Goal: Task Accomplishment & Management: Use online tool/utility

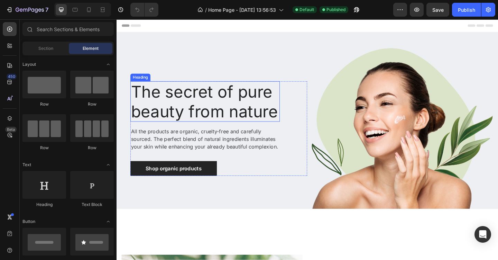
click at [183, 99] on p "The secret of pure beauty from nature" at bounding box center [212, 109] width 161 height 42
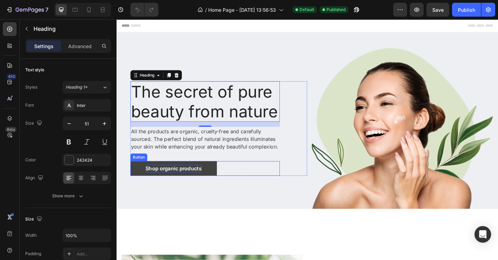
click at [194, 180] on div "Shop organic products" at bounding box center [178, 182] width 61 height 8
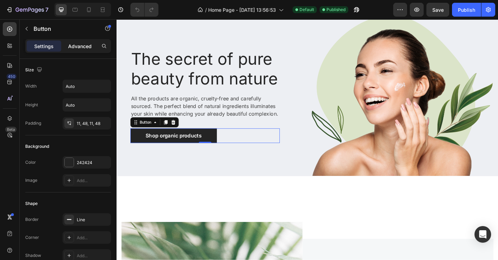
click at [81, 45] on p "Advanced" at bounding box center [80, 46] width 24 height 7
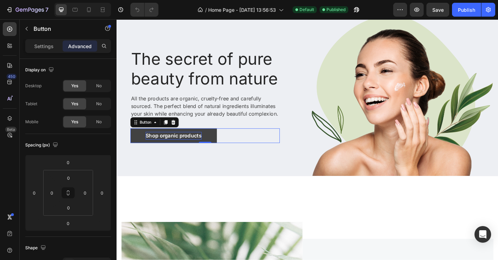
click at [184, 144] on div "Shop organic products" at bounding box center [178, 146] width 61 height 8
click at [184, 145] on p "Shop organic products" at bounding box center [178, 146] width 61 height 8
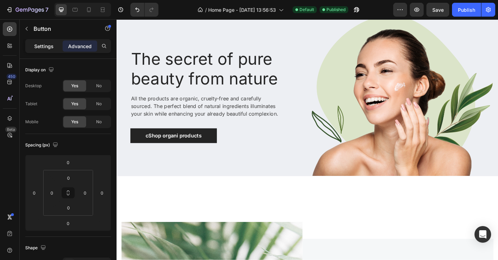
click at [49, 45] on p "Settings" at bounding box center [43, 46] width 19 height 7
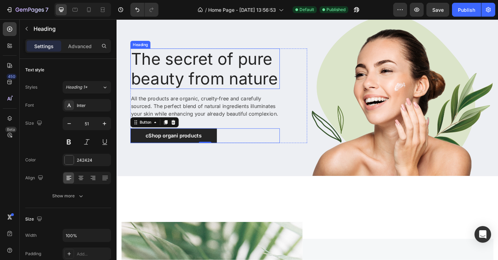
click at [186, 76] on p "The secret of pure beauty from nature" at bounding box center [212, 73] width 161 height 42
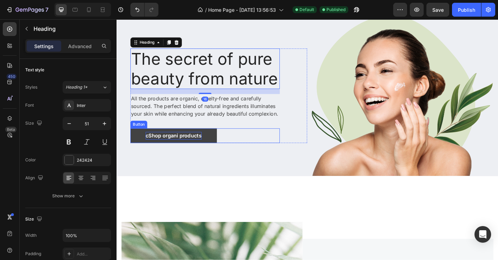
click at [171, 147] on p "cShop organi products" at bounding box center [178, 146] width 61 height 8
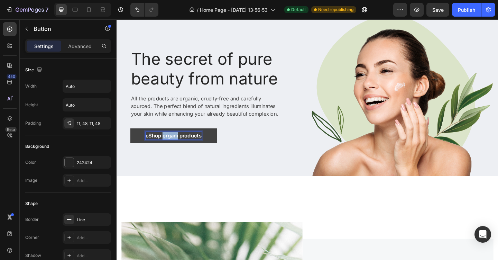
click at [171, 147] on p "cShop organi products" at bounding box center [178, 146] width 61 height 8
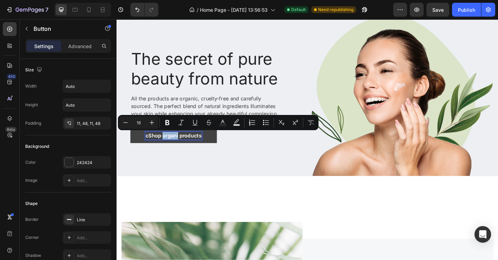
click at [171, 147] on p "cShop organi products" at bounding box center [178, 146] width 61 height 8
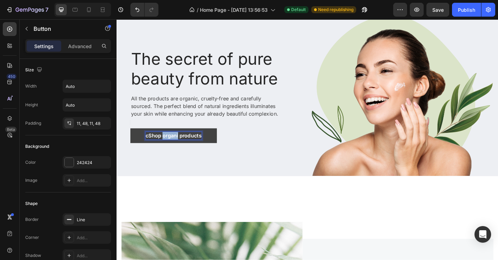
click at [171, 147] on p "cShop organi products" at bounding box center [178, 146] width 61 height 8
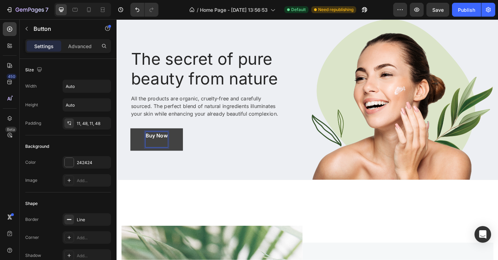
scroll to position [36, 0]
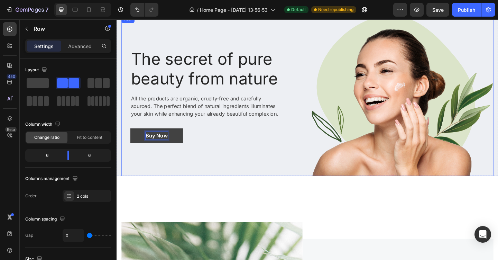
click at [286, 175] on div "The secret of pure beauty from nature Heading All the products are organic, cru…" at bounding box center [223, 102] width 202 height 175
click at [166, 146] on p "Buy Now" at bounding box center [160, 146] width 24 height 8
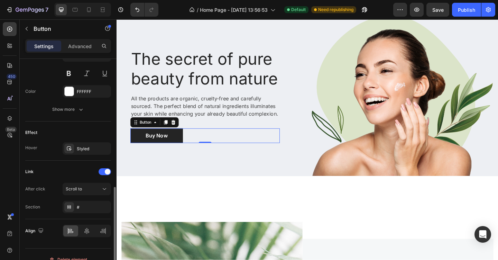
scroll to position [308, 0]
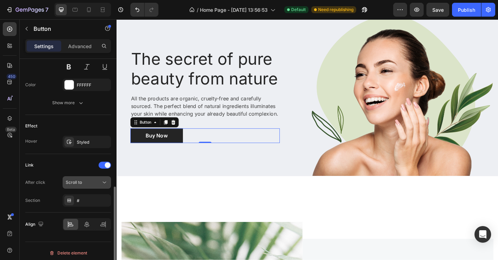
click at [102, 177] on button "Scroll to" at bounding box center [87, 182] width 48 height 12
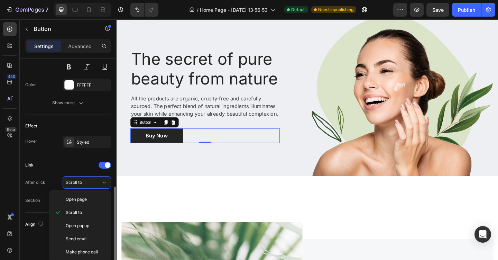
click at [91, 124] on div "Effect" at bounding box center [68, 125] width 86 height 11
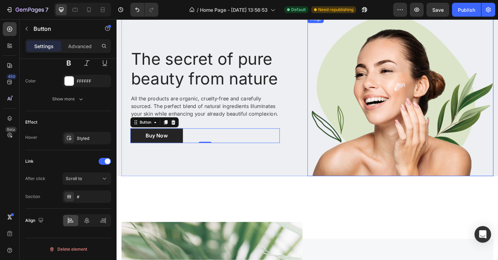
scroll to position [0, 0]
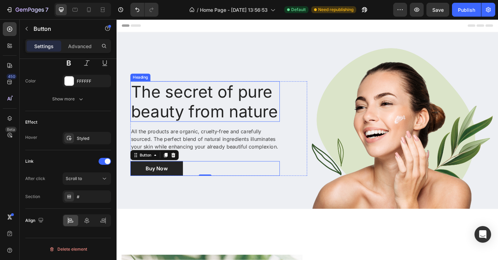
click at [213, 116] on p "The secret of pure beauty from nature" at bounding box center [212, 109] width 161 height 42
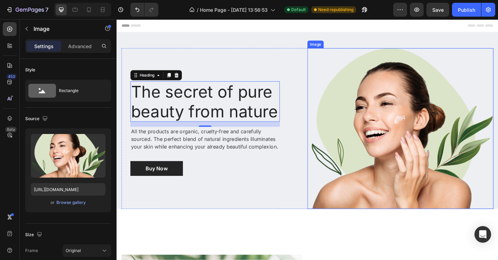
click at [375, 161] on img at bounding box center [425, 138] width 202 height 175
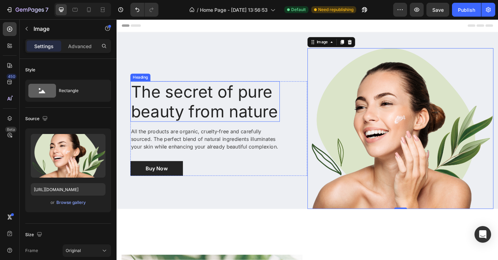
click at [261, 118] on p "The secret of pure beauty from nature" at bounding box center [212, 109] width 161 height 42
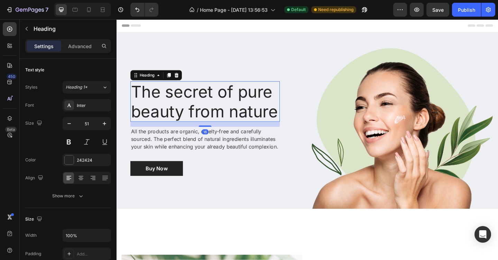
click at [261, 118] on p "The secret of pure beauty from nature" at bounding box center [212, 109] width 161 height 42
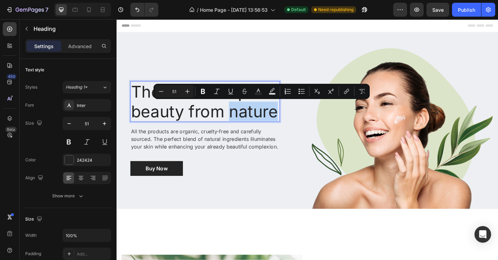
click at [261, 118] on p "The secret of pure beauty from nature" at bounding box center [212, 109] width 161 height 42
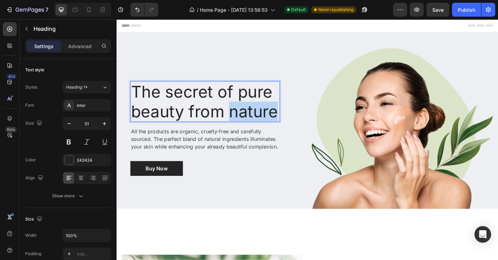
click at [261, 118] on p "The secret of pure beauty from nature" at bounding box center [212, 109] width 161 height 42
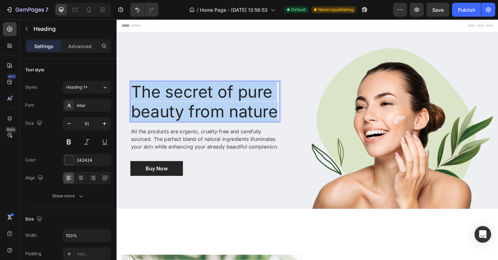
click at [261, 118] on p "The secret of pure beauty from nature" at bounding box center [212, 109] width 161 height 42
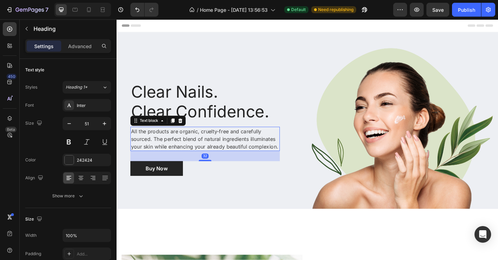
click at [244, 152] on p "All the products are organic, cruelty-free and carefully sourced. The perfect b…" at bounding box center [212, 149] width 161 height 25
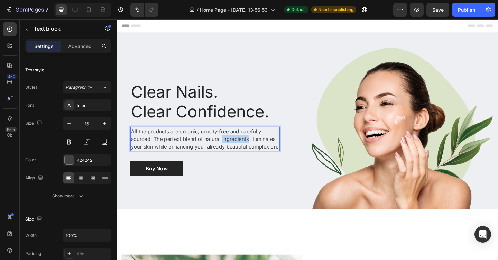
click at [244, 152] on p "All the products are organic, cruelty-free and carefully sourced. The perfect b…" at bounding box center [212, 149] width 161 height 25
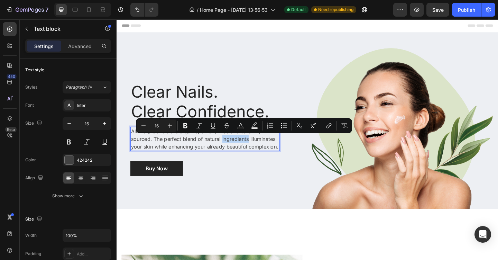
click at [244, 152] on p "All the products are organic, cruelty-free and carefully sourced. The perfect b…" at bounding box center [212, 149] width 161 height 25
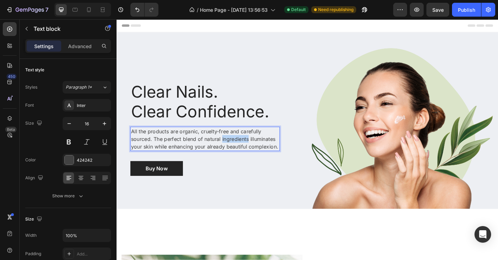
click at [244, 152] on p "All the products are organic, cruelty-free and carefully sourced. The perfect b…" at bounding box center [212, 149] width 161 height 25
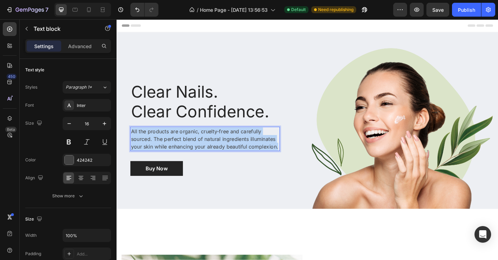
click at [244, 152] on p "All the products are organic, cruelty-free and carefully sourced. The perfect b…" at bounding box center [212, 149] width 161 height 25
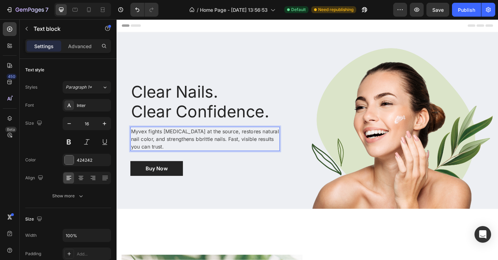
click at [198, 148] on p "Myvex fights nail fungus at the source, restores natural nail color, and streng…" at bounding box center [212, 149] width 161 height 25
click at [220, 146] on p "Myvex fights [MEDICAL_DATA] at the source, restores natural nail color, and str…" at bounding box center [212, 149] width 161 height 25
click at [233, 174] on div "Buy Now Button" at bounding box center [212, 182] width 163 height 16
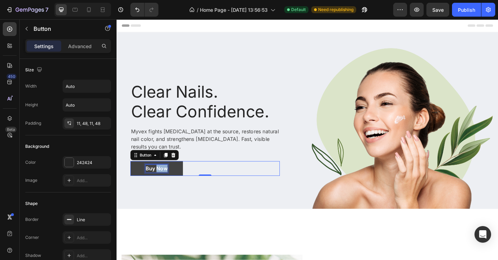
click at [162, 183] on p "Buy Now" at bounding box center [160, 182] width 24 height 8
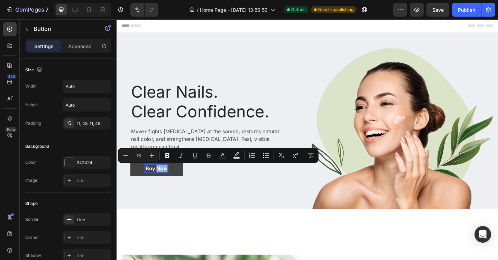
click at [162, 183] on p "Buy Now" at bounding box center [160, 182] width 24 height 8
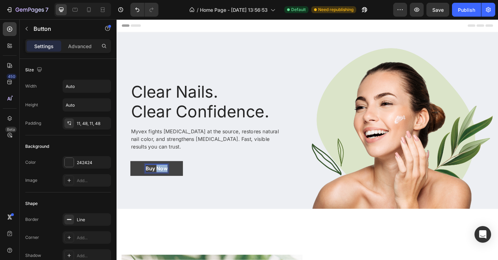
click at [162, 183] on p "Buy Now" at bounding box center [160, 182] width 24 height 8
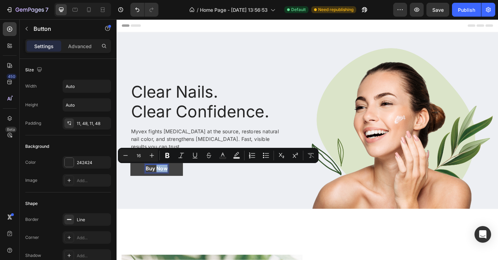
click at [162, 183] on p "Buy Now" at bounding box center [160, 182] width 24 height 8
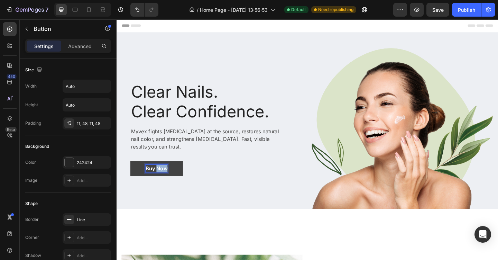
click at [162, 183] on p "Buy Now" at bounding box center [160, 182] width 24 height 8
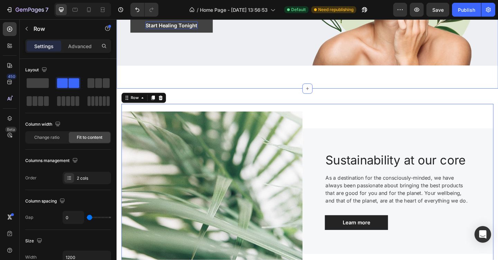
scroll to position [166, 0]
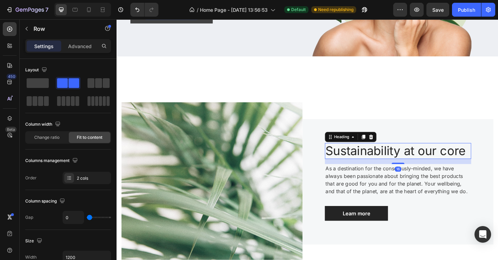
click at [467, 163] on p "Sustainability at our core" at bounding box center [423, 163] width 158 height 16
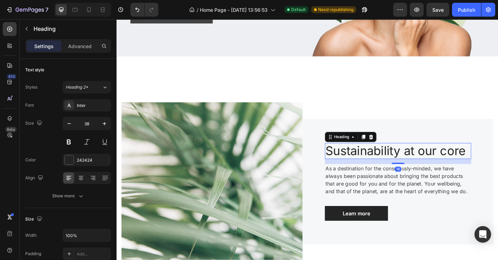
click at [467, 163] on p "Sustainability at our core" at bounding box center [423, 163] width 158 height 16
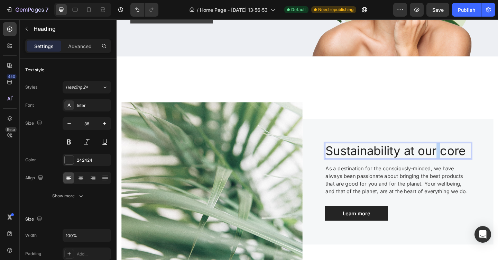
click at [467, 163] on p "Sustainability at our core" at bounding box center [423, 163] width 158 height 16
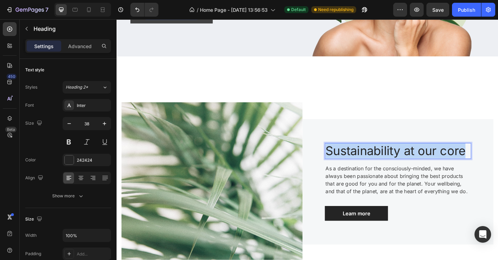
click at [467, 163] on p "Sustainability at our core" at bounding box center [423, 163] width 158 height 16
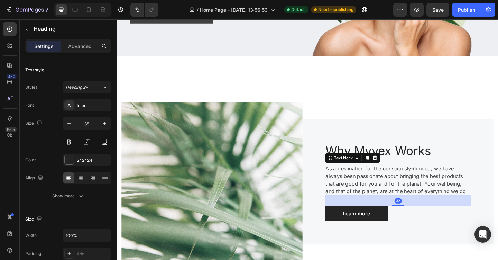
click at [474, 182] on p "As a destination for the consciously-minded, we have always been passionate abo…" at bounding box center [423, 194] width 158 height 33
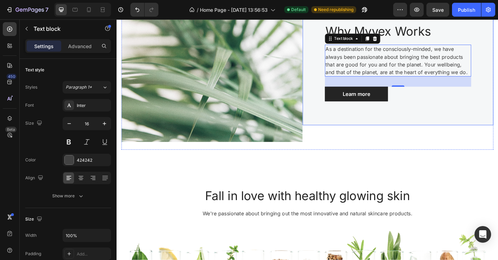
scroll to position [307, 0]
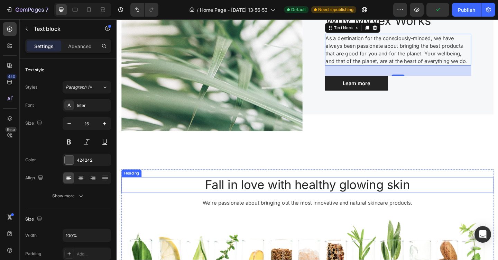
click at [409, 201] on p "Fall in love with healthy glowing skin" at bounding box center [323, 200] width 403 height 16
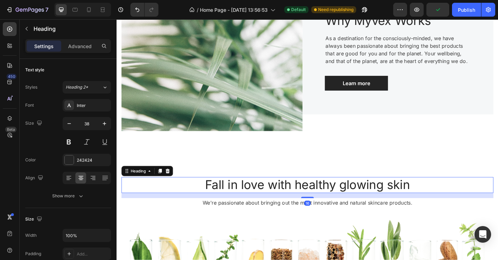
click at [409, 201] on p "Fall in love with healthy glowing skin" at bounding box center [323, 200] width 403 height 16
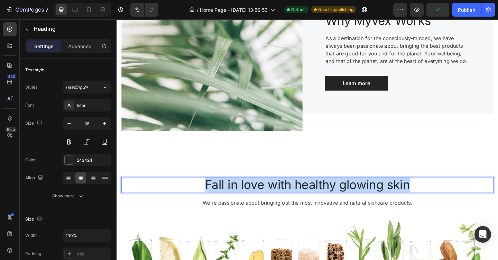
click at [409, 201] on p "Fall in love with healthy glowing skin" at bounding box center [323, 200] width 403 height 16
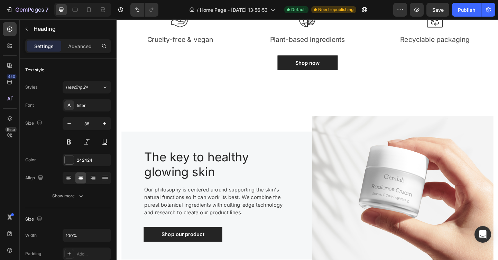
scroll to position [733, 0]
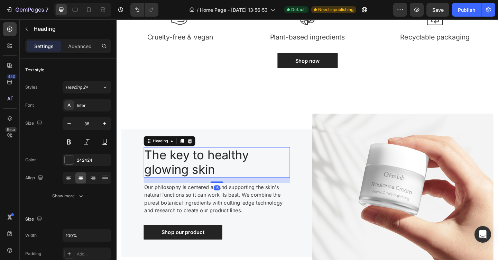
click at [208, 185] on p "The key to healthy glowing skin" at bounding box center [217, 174] width 141 height 31
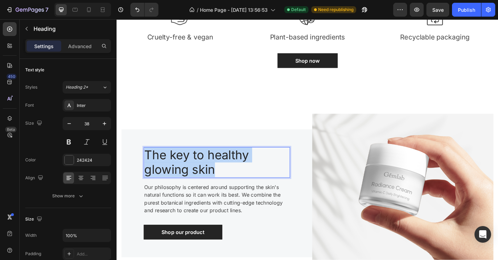
click at [208, 185] on p "The key to healthy glowing skin" at bounding box center [217, 174] width 141 height 31
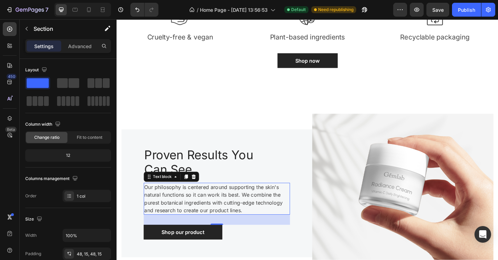
click at [248, 214] on p "Our philosophy is centered around supporting the skin's natural functions so it…" at bounding box center [226, 214] width 158 height 33
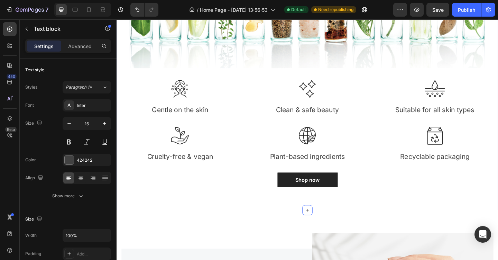
scroll to position [605, 0]
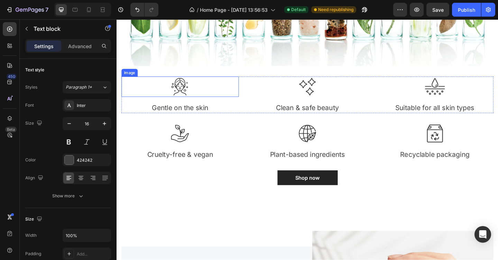
click at [186, 95] on img at bounding box center [185, 93] width 22 height 22
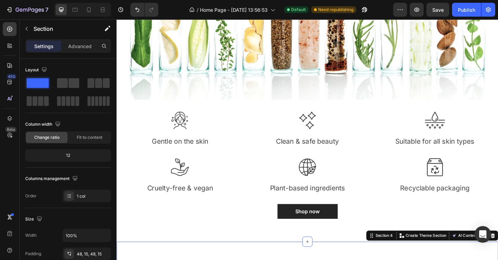
scroll to position [566, 0]
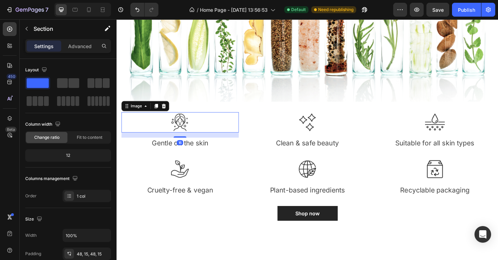
click at [190, 129] on img at bounding box center [185, 131] width 22 height 22
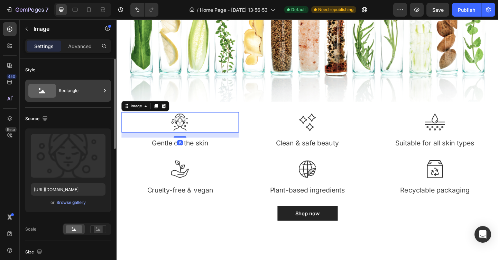
click at [44, 90] on icon at bounding box center [42, 91] width 28 height 14
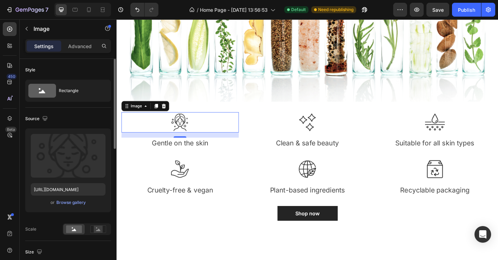
click at [95, 65] on div "Style" at bounding box center [68, 69] width 86 height 11
click at [91, 89] on div "Rectangle" at bounding box center [80, 91] width 42 height 16
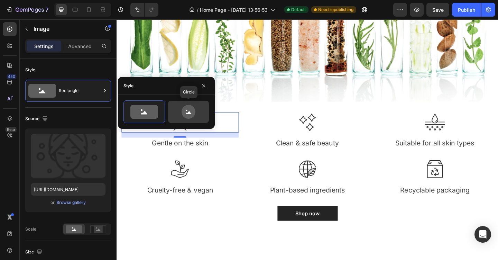
click at [191, 112] on icon at bounding box center [189, 112] width 14 height 14
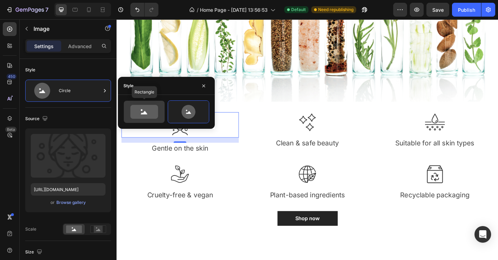
click at [143, 104] on div at bounding box center [144, 112] width 41 height 22
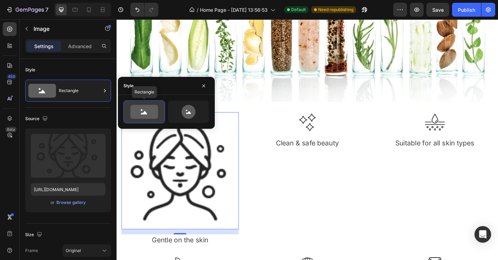
click at [143, 104] on div at bounding box center [144, 112] width 41 height 22
click at [210, 84] on div "Style" at bounding box center [166, 86] width 97 height 18
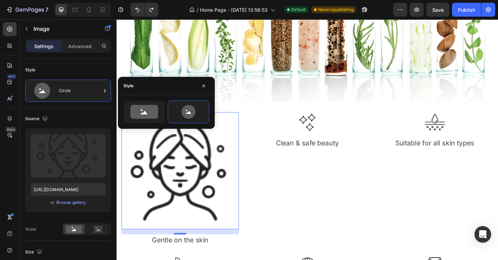
type input "64"
click at [204, 86] on icon "button" at bounding box center [204, 86] width 6 height 6
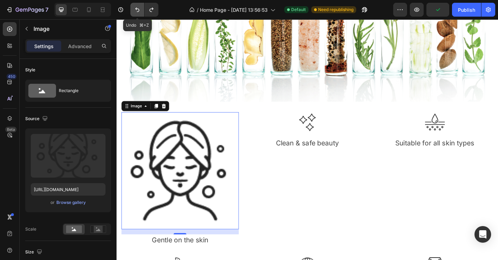
click at [139, 12] on icon "Undo/Redo" at bounding box center [137, 9] width 7 height 7
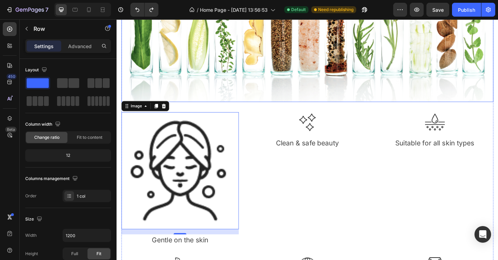
click at [255, 109] on div "Transform Your Nails in Weeks Heading We're passionate about bringing out the m…" at bounding box center [324, 138] width 405 height 412
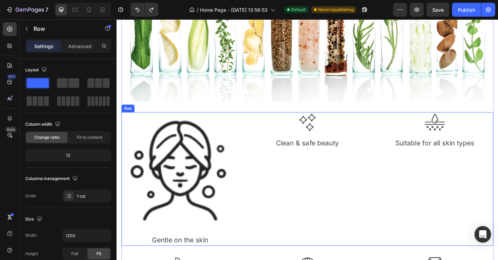
scroll to position [556, 0]
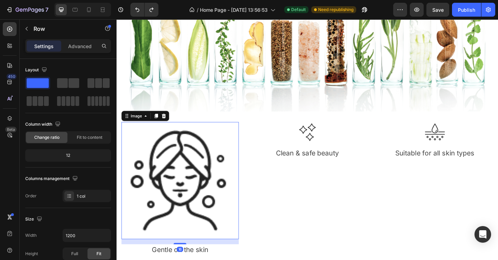
click at [205, 180] on img at bounding box center [186, 195] width 128 height 128
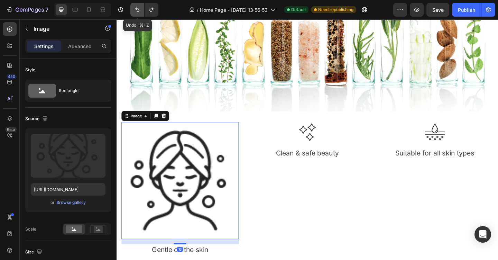
click at [135, 7] on icon "Undo/Redo" at bounding box center [137, 9] width 7 height 7
click at [151, 9] on icon "Undo/Redo" at bounding box center [151, 9] width 7 height 7
click at [135, 8] on icon "Undo/Redo" at bounding box center [137, 9] width 7 height 7
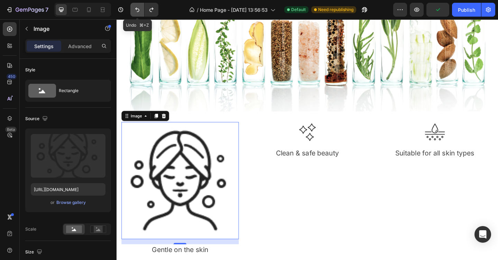
click at [135, 8] on icon "Undo/Redo" at bounding box center [137, 9] width 7 height 7
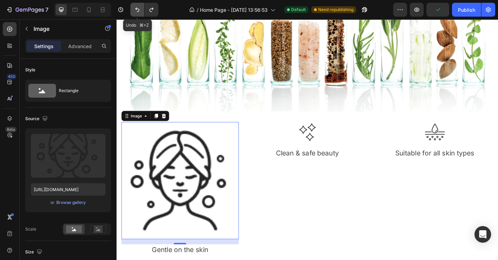
click at [135, 8] on icon "Undo/Redo" at bounding box center [137, 9] width 7 height 7
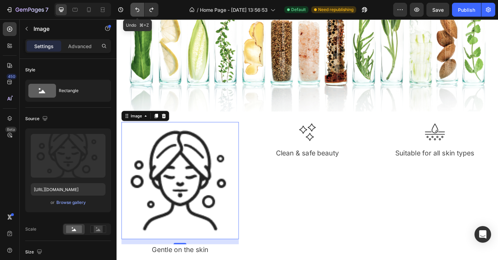
click at [135, 8] on icon "Undo/Redo" at bounding box center [137, 9] width 7 height 7
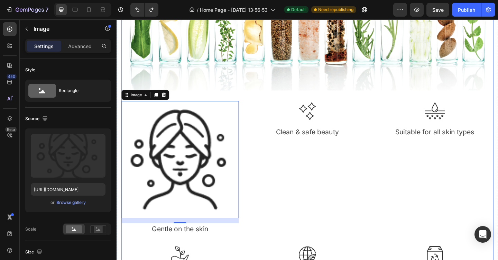
scroll to position [580, 0]
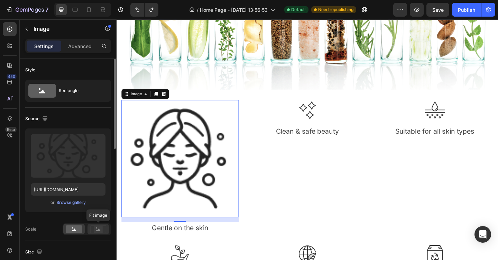
click at [99, 228] on rect at bounding box center [98, 229] width 9 height 7
click at [78, 225] on icon at bounding box center [74, 229] width 16 height 8
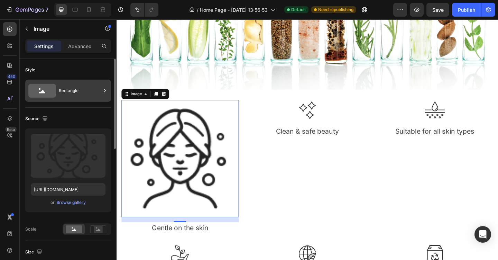
click at [72, 92] on div "Rectangle" at bounding box center [80, 91] width 42 height 16
click at [82, 63] on div "Style Rectangle" at bounding box center [68, 83] width 86 height 49
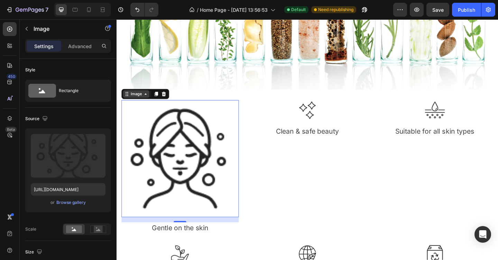
click at [149, 100] on icon at bounding box center [148, 101] width 6 height 6
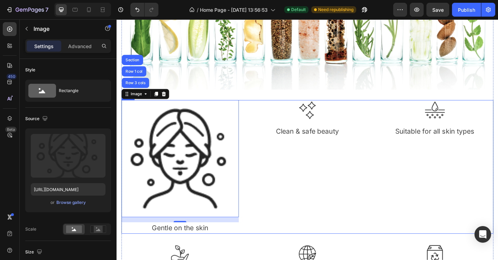
click at [280, 183] on div "Image Clean & safe beauty Text block" at bounding box center [325, 179] width 128 height 145
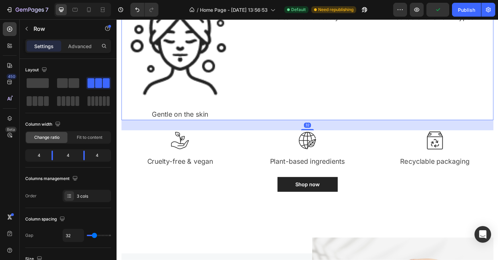
scroll to position [714, 0]
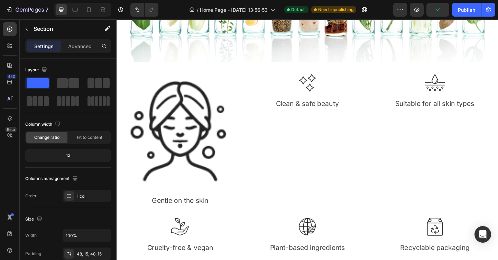
scroll to position [597, 0]
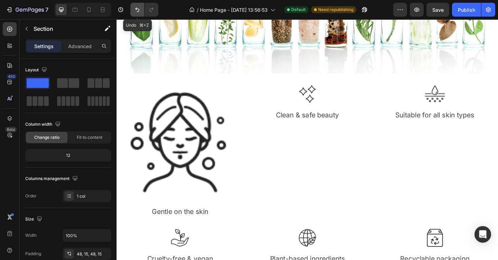
click at [134, 8] on icon "Undo/Redo" at bounding box center [137, 9] width 7 height 7
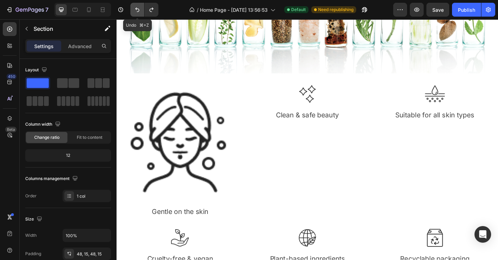
click at [134, 8] on icon "Undo/Redo" at bounding box center [137, 9] width 7 height 7
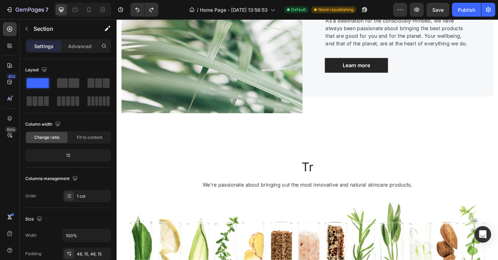
scroll to position [325, 0]
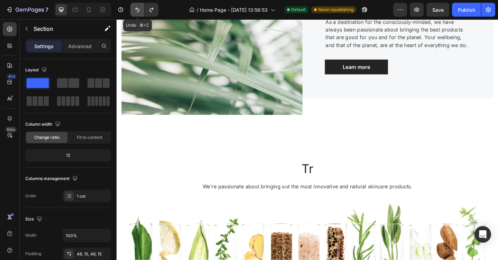
click at [135, 10] on icon "Undo/Redo" at bounding box center [137, 9] width 7 height 7
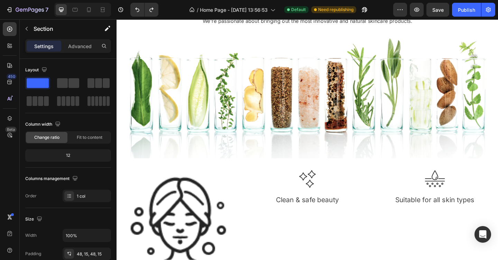
scroll to position [634, 0]
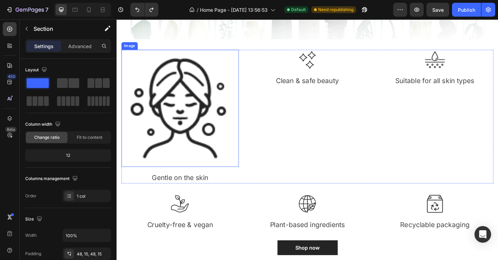
click at [200, 120] on img at bounding box center [186, 117] width 128 height 128
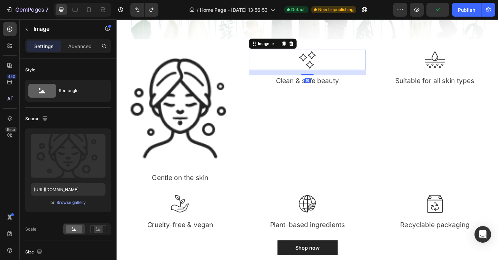
click at [307, 59] on div at bounding box center [325, 64] width 128 height 22
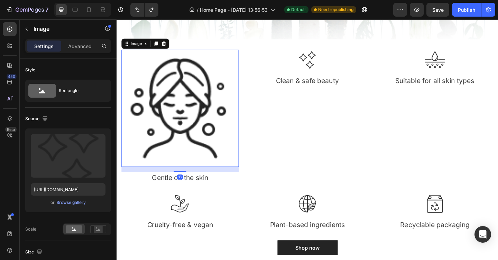
click at [180, 108] on img at bounding box center [186, 117] width 128 height 128
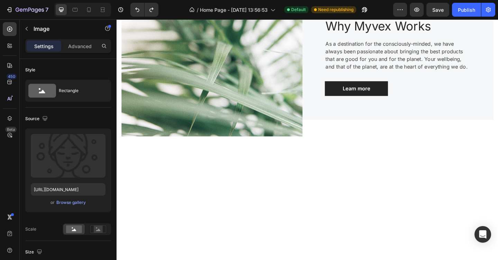
scroll to position [0, 0]
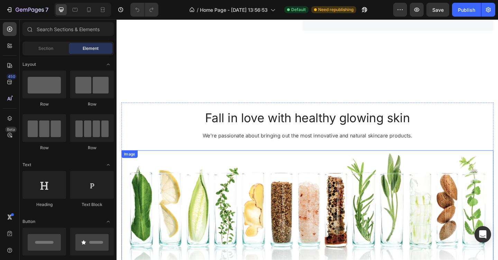
scroll to position [379, 0]
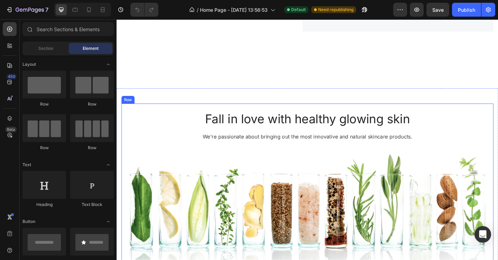
click at [384, 129] on p "Fall in love with healthy glowing skin" at bounding box center [323, 128] width 403 height 16
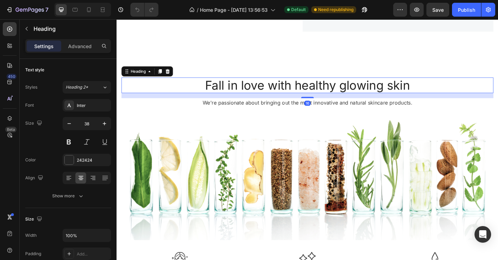
click at [384, 99] on p "Fall in love with healthy glowing skin" at bounding box center [323, 91] width 403 height 16
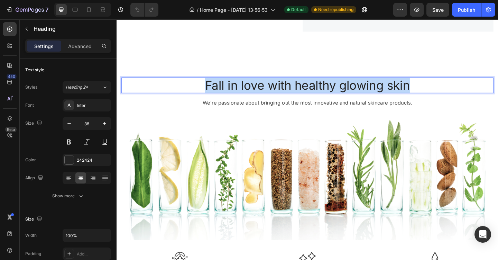
click at [384, 99] on p "Fall in love with healthy glowing skin" at bounding box center [323, 91] width 403 height 16
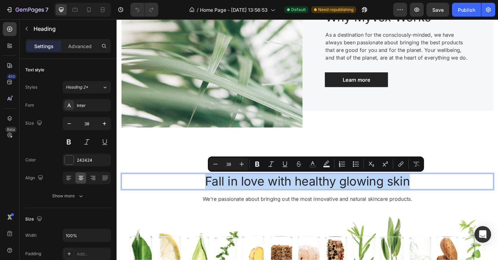
scroll to position [248, 0]
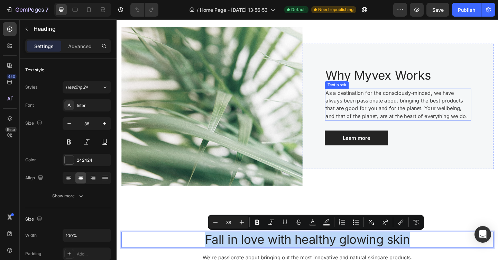
type input "16"
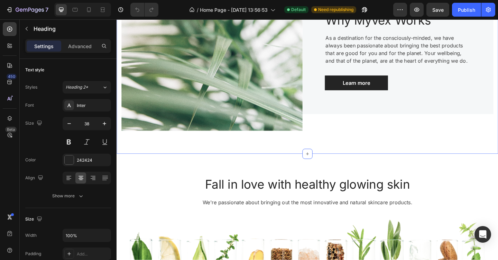
scroll to position [310, 0]
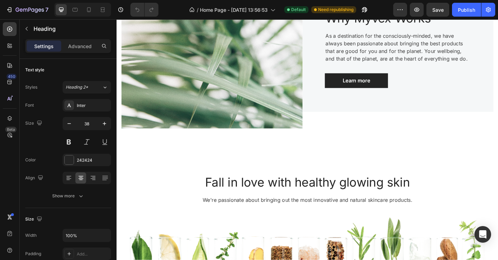
click at [366, 195] on p "Fall in love with healthy glowing skin" at bounding box center [323, 197] width 403 height 16
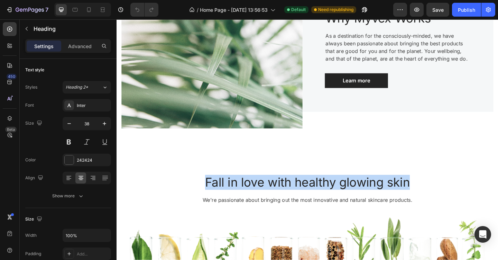
click at [366, 195] on p "Fall in love with healthy glowing skin" at bounding box center [323, 197] width 403 height 16
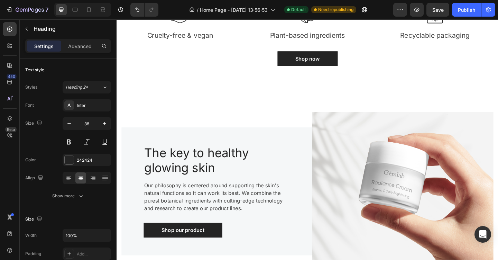
scroll to position [737, 0]
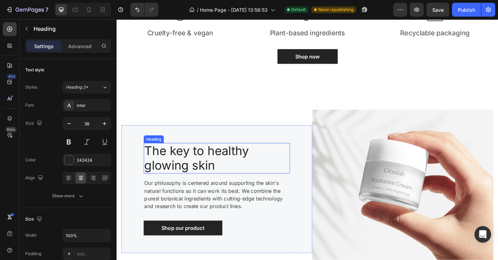
click at [196, 176] on p "The key to healthy glowing skin" at bounding box center [217, 170] width 141 height 31
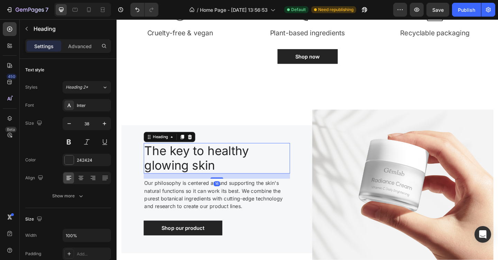
click at [196, 176] on p "The key to healthy glowing skin" at bounding box center [217, 170] width 141 height 31
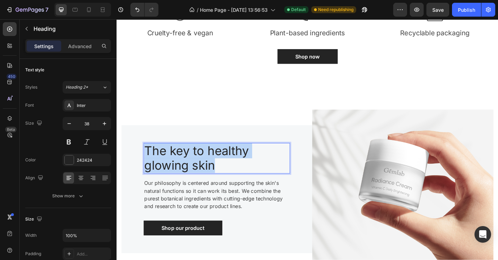
click at [196, 176] on p "The key to healthy glowing skin" at bounding box center [217, 170] width 141 height 31
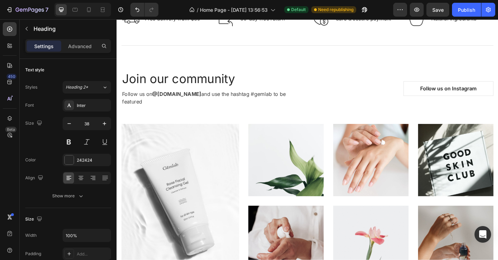
scroll to position [1608, 0]
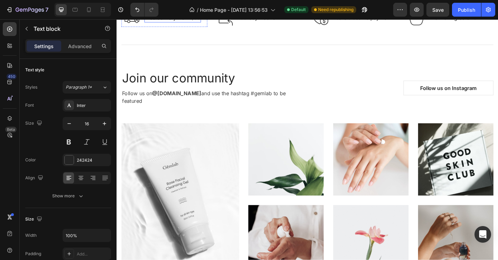
click at [173, 22] on p "Free delivery from $89" at bounding box center [177, 18] width 60 height 8
click at [203, 22] on p "Free delivery from $89" at bounding box center [177, 18] width 60 height 8
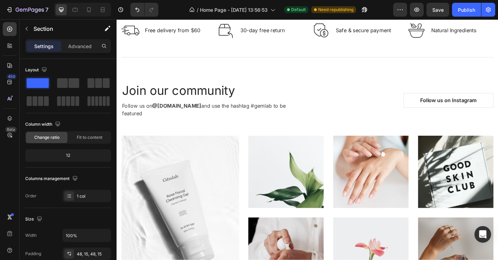
scroll to position [1682, 0]
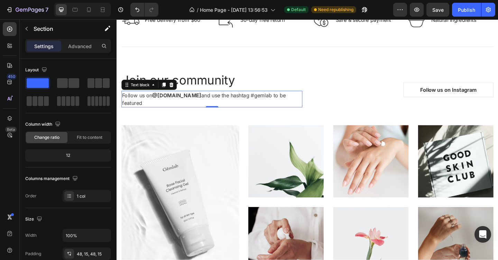
click at [188, 100] on strong "@[DOMAIN_NAME]" at bounding box center [181, 102] width 53 height 7
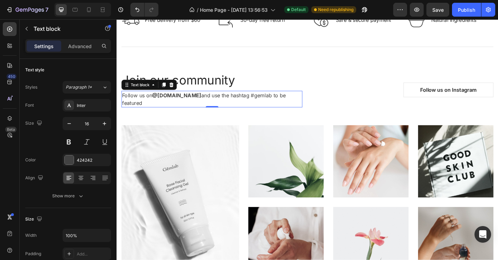
click at [188, 101] on strong "@[DOMAIN_NAME]" at bounding box center [181, 102] width 53 height 7
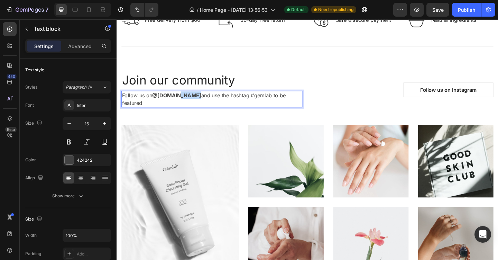
click at [188, 101] on strong "@[DOMAIN_NAME]" at bounding box center [181, 102] width 53 height 7
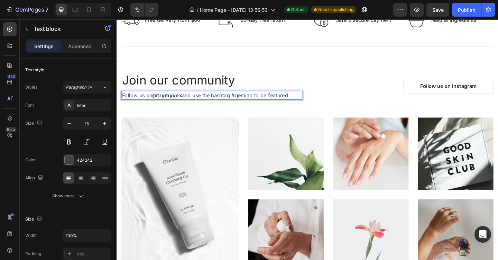
click at [259, 100] on p "Follow us on @trymyvex and use the hashtag #gemlab to be featured" at bounding box center [219, 102] width 195 height 8
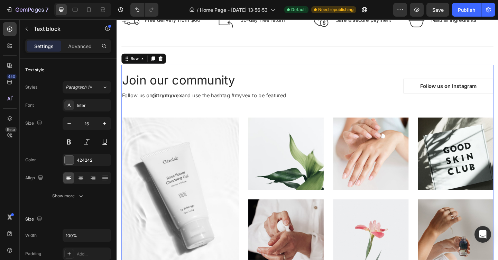
click at [356, 71] on div "Join our community Heading Follow us on @trymyvex and use the hashtag #myvex to…" at bounding box center [324, 185] width 405 height 233
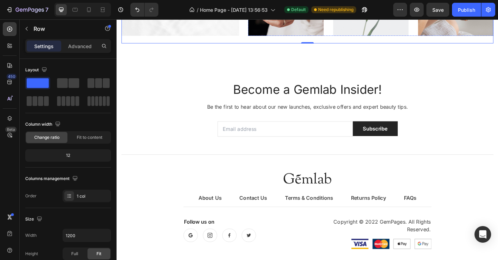
scroll to position [1939, 0]
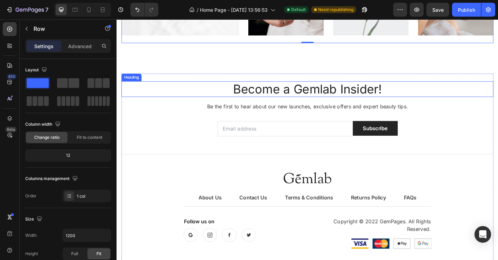
click at [330, 96] on p "Become a Gemlab Insider!" at bounding box center [323, 96] width 403 height 16
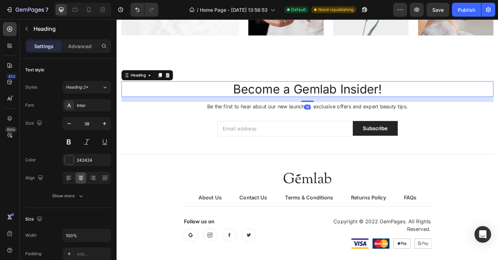
click at [330, 96] on p "Become a Gemlab Insider!" at bounding box center [323, 96] width 403 height 16
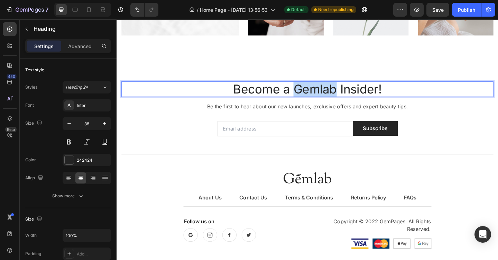
click at [330, 96] on p "Become a Gemlab Insider!" at bounding box center [323, 96] width 403 height 16
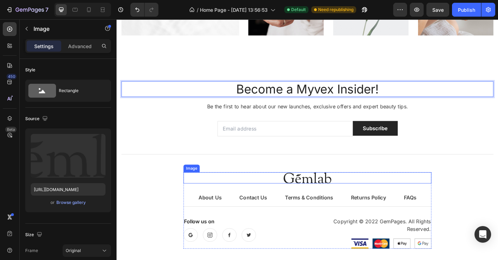
click at [323, 192] on img at bounding box center [324, 192] width 52 height 12
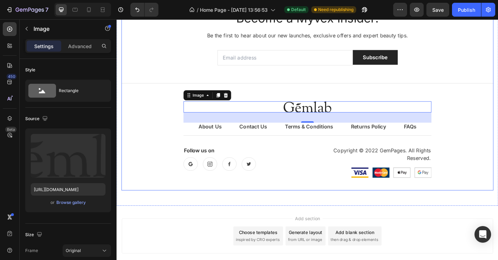
scroll to position [2018, 0]
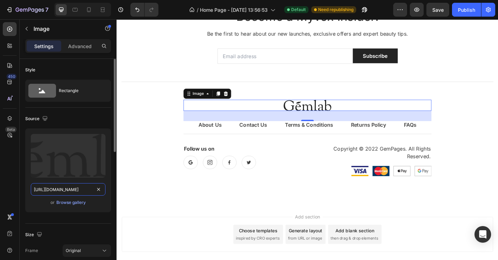
click at [66, 191] on input "[URL][DOMAIN_NAME]" at bounding box center [68, 189] width 75 height 12
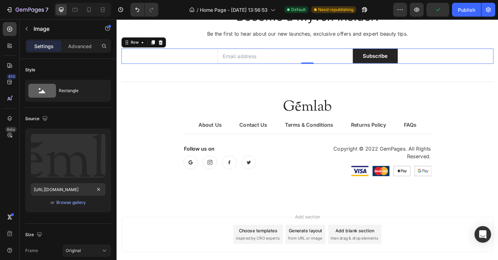
click at [486, 62] on div "Email Field Subscribe Submit Button Row 0" at bounding box center [324, 59] width 405 height 17
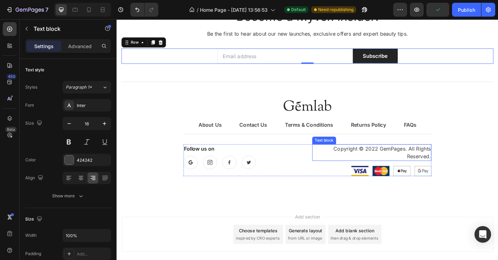
click at [412, 160] on p "Copyright © 2022 GemPages. All Rights Reserved." at bounding box center [394, 164] width 128 height 17
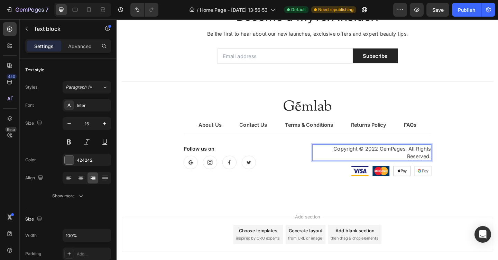
click at [412, 160] on p "Copyright © 2022 GemPages. All Rights Reserved." at bounding box center [394, 164] width 128 height 17
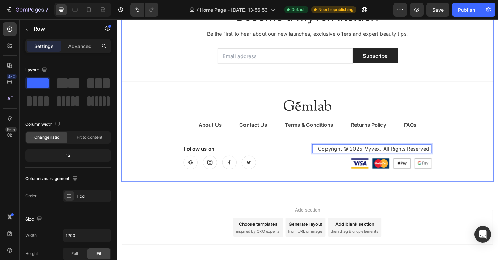
click at [498, 106] on div "Become a Myvex Insider! Heading Be the first to hear about our new launches, ex…" at bounding box center [324, 98] width 405 height 180
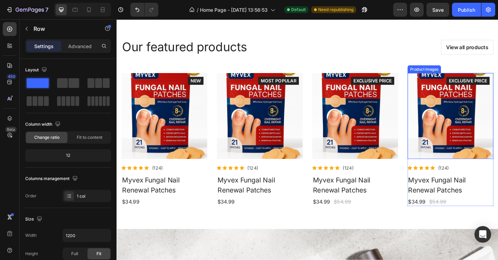
scroll to position [1057, 0]
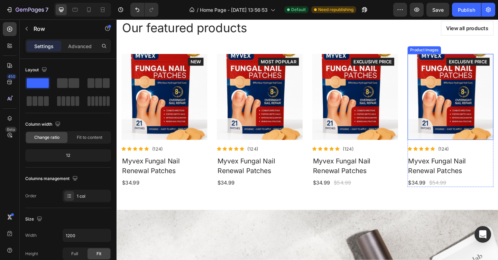
click at [470, 89] on img at bounding box center [479, 103] width 93 height 93
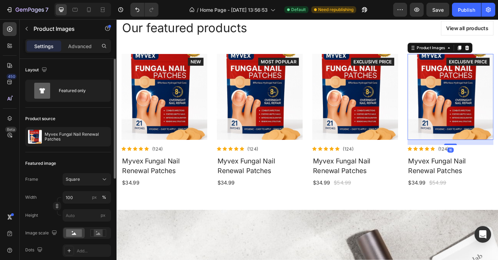
scroll to position [186, 0]
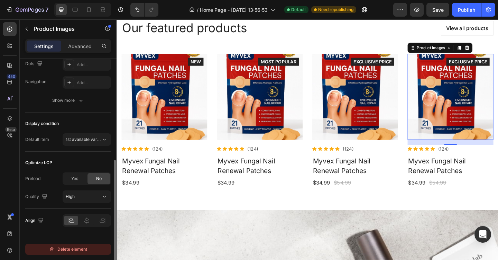
click at [70, 248] on div "Delete element" at bounding box center [68, 249] width 38 height 8
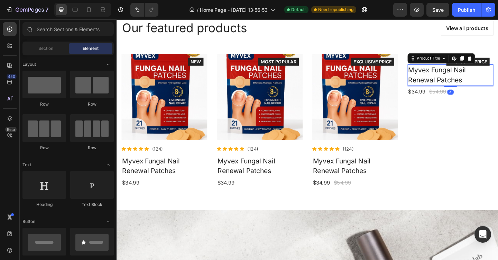
click at [465, 84] on h3 "Myvex Fungal Nail Renewal Patches" at bounding box center [479, 80] width 93 height 23
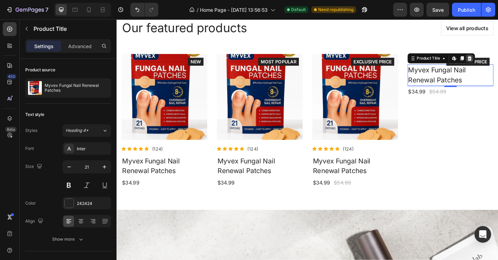
click at [498, 61] on icon at bounding box center [501, 62] width 4 height 5
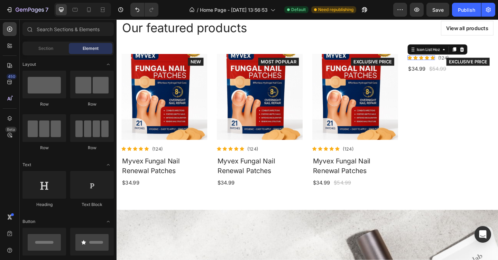
click at [452, 60] on div "Icon Icon Icon Icon Icon" at bounding box center [448, 61] width 30 height 5
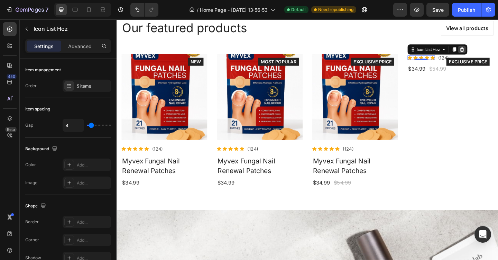
click at [493, 52] on icon at bounding box center [493, 52] width 6 height 6
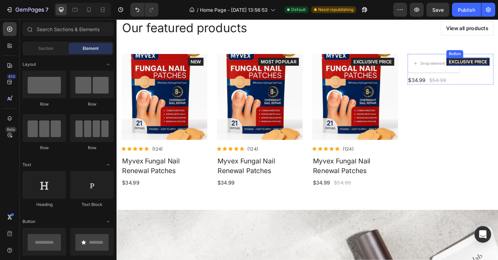
click at [498, 65] on div "EXCLUSIVE PRICE" at bounding box center [499, 65] width 42 height 7
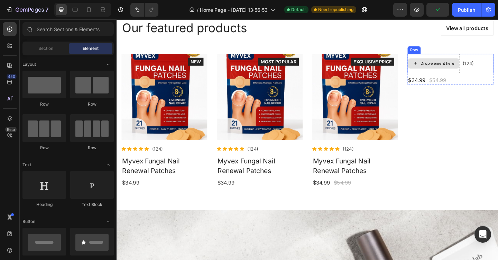
click at [467, 70] on div "Drop element here" at bounding box center [462, 67] width 56 height 11
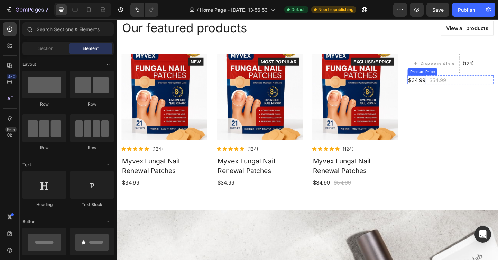
click at [447, 87] on div "$34.99" at bounding box center [443, 86] width 20 height 10
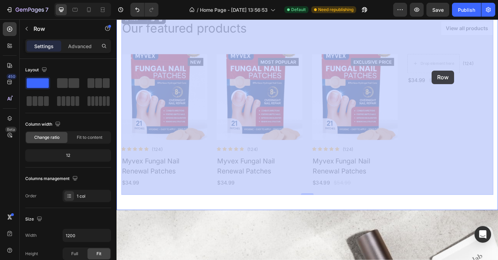
drag, startPoint x: 431, startPoint y: 52, endPoint x: 459, endPoint y: 75, distance: 37.1
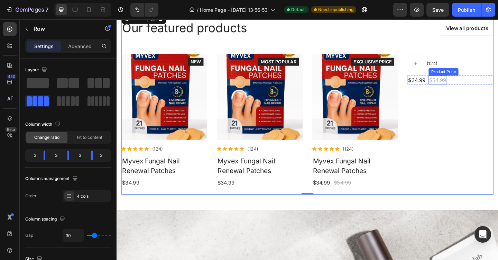
click at [468, 92] on div "(124) Text block Row $34.99 Product Price Product Price $54.99 Product Price Pr…" at bounding box center [479, 129] width 93 height 145
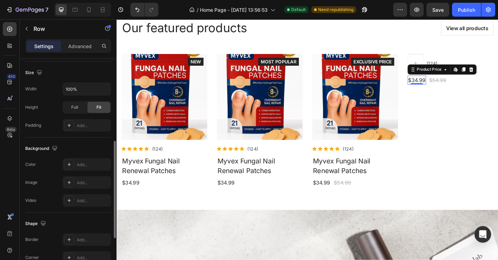
click at [443, 85] on div "$34.99" at bounding box center [443, 86] width 20 height 10
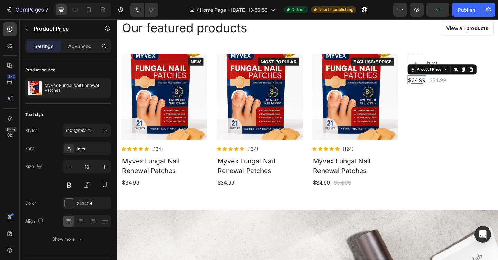
click at [498, 72] on icon at bounding box center [502, 74] width 4 height 5
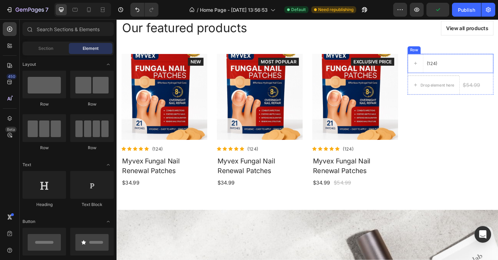
click at [466, 67] on div "(124)" at bounding box center [459, 67] width 13 height 9
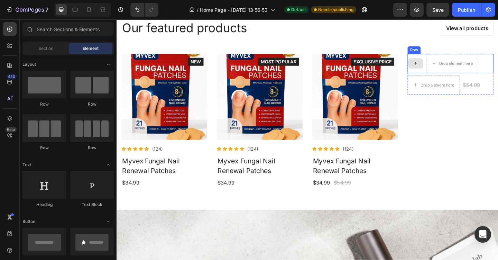
click at [442, 68] on icon at bounding box center [442, 67] width 6 height 6
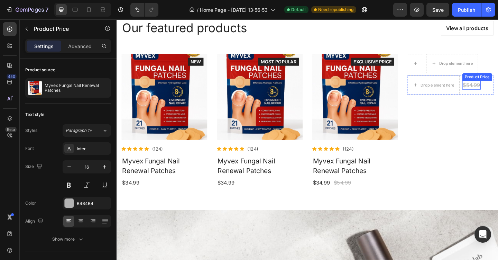
click at [498, 89] on div "$54.99" at bounding box center [503, 91] width 20 height 10
click at [498, 109] on div "Drop element here Row Drop element here $54.99 Product Price Edit content in Sh…" at bounding box center [479, 129] width 93 height 145
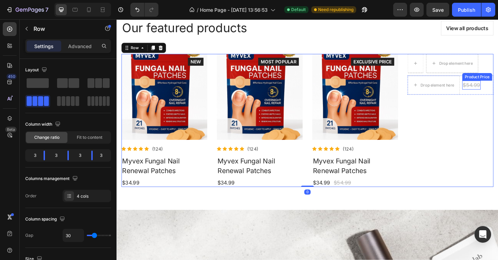
click at [498, 95] on div "$54.99 Product Price Product Price" at bounding box center [503, 91] width 20 height 10
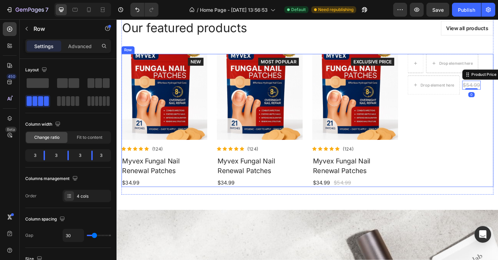
click at [498, 108] on div "Drop element here Row Drop element here $54.99 Product Price Edit content in Sh…" at bounding box center [479, 129] width 93 height 145
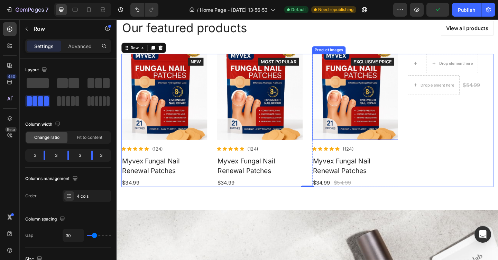
click at [377, 81] on img at bounding box center [375, 103] width 93 height 93
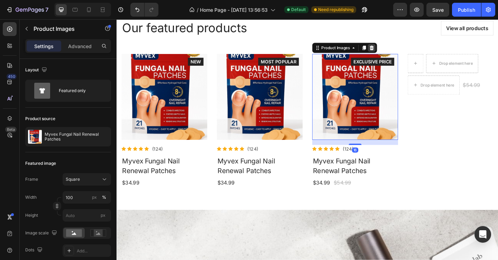
click at [393, 51] on icon at bounding box center [394, 50] width 4 height 5
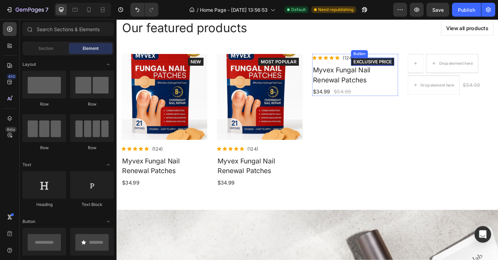
click at [396, 64] on div "EXCLUSIVE PRICE" at bounding box center [395, 65] width 42 height 7
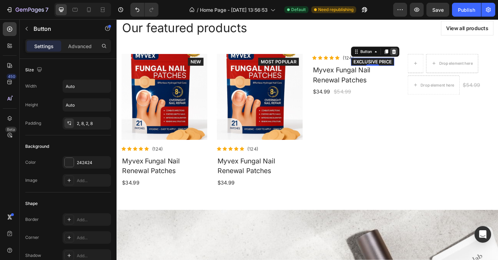
click at [417, 53] on icon at bounding box center [418, 54] width 4 height 5
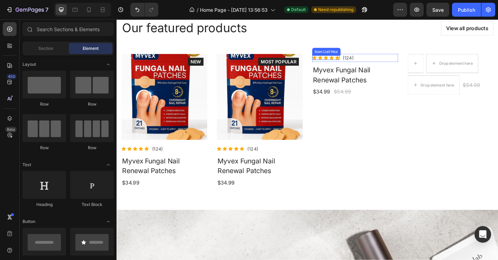
click at [354, 61] on div "Icon Icon Icon Icon Icon" at bounding box center [344, 61] width 30 height 5
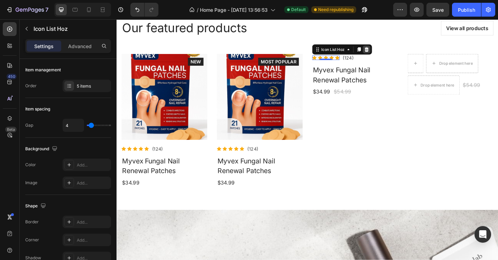
click at [388, 52] on icon at bounding box center [388, 52] width 4 height 5
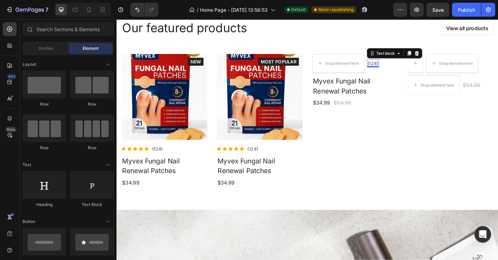
click at [398, 63] on div "(124)" at bounding box center [395, 67] width 13 height 9
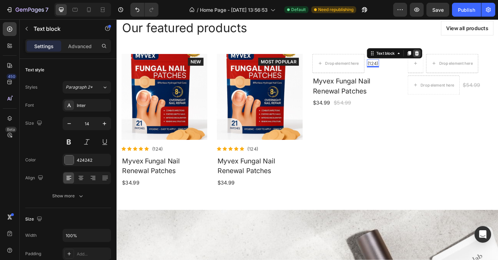
click at [443, 57] on icon at bounding box center [443, 57] width 6 height 6
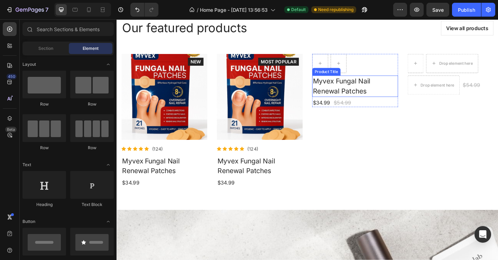
click at [374, 84] on h3 "Myvex Fungal Nail Renewal Patches" at bounding box center [375, 92] width 93 height 23
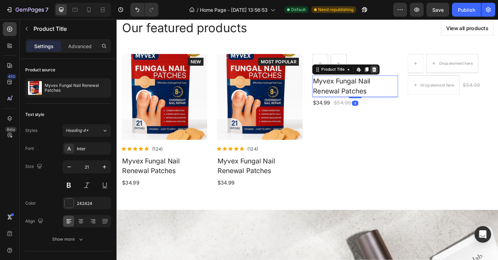
click at [399, 72] on icon at bounding box center [397, 74] width 6 height 6
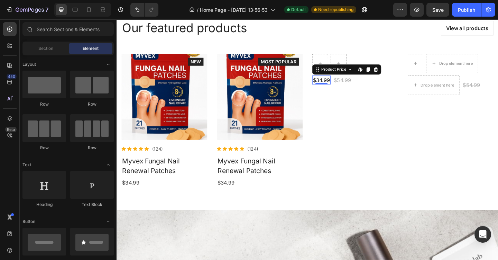
click at [337, 84] on div "$34.99" at bounding box center [339, 86] width 20 height 10
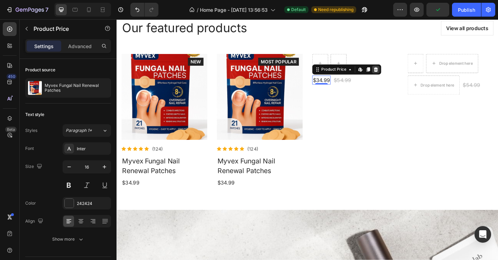
click at [398, 76] on icon at bounding box center [399, 74] width 6 height 6
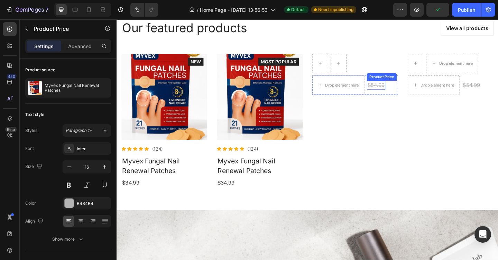
click at [404, 88] on div "$54.99" at bounding box center [399, 91] width 20 height 10
click at [459, 79] on icon at bounding box center [458, 79] width 4 height 5
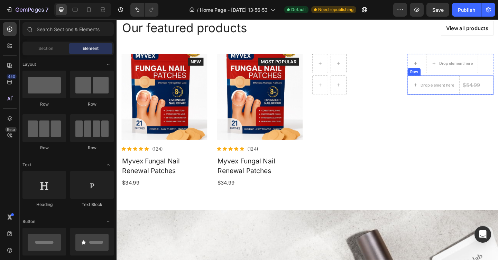
click at [498, 90] on div "$54.99" at bounding box center [503, 91] width 20 height 10
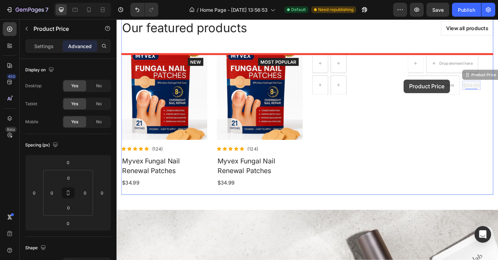
drag, startPoint x: 458, startPoint y: 82, endPoint x: 429, endPoint y: 85, distance: 29.3
click at [429, 85] on div "Header Our featured products Heading View all products Button Row Product Image…" at bounding box center [324, 187] width 415 height 2450
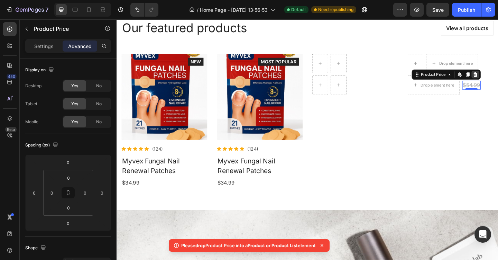
click at [498, 80] on icon at bounding box center [507, 80] width 6 height 6
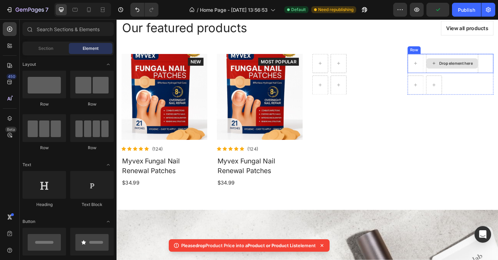
click at [466, 63] on div "Drop element here" at bounding box center [482, 67] width 56 height 11
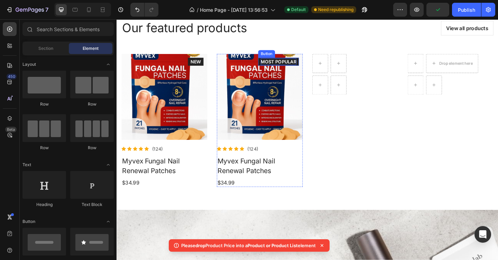
click at [298, 66] on div "MOST POPULAR" at bounding box center [292, 65] width 39 height 7
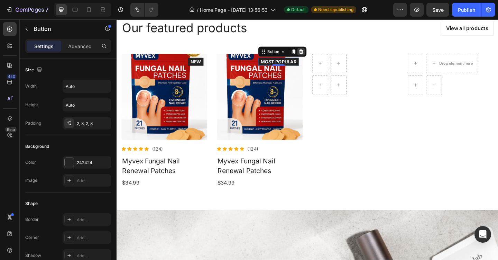
click at [317, 53] on icon at bounding box center [317, 54] width 4 height 5
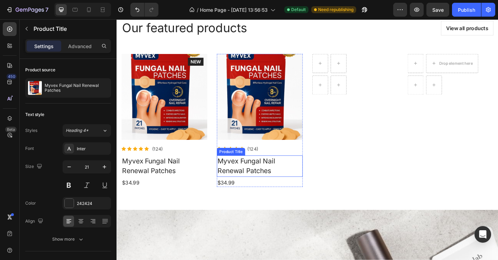
click at [262, 175] on h3 "Myvex Fungal Nail Renewal Patches" at bounding box center [272, 178] width 93 height 23
click at [293, 159] on icon at bounding box center [293, 160] width 4 height 5
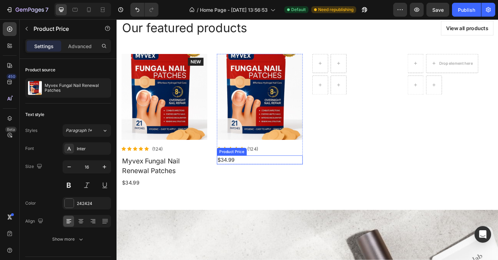
click at [241, 169] on div "$34.99" at bounding box center [272, 172] width 93 height 10
click at [294, 163] on icon at bounding box center [295, 160] width 4 height 5
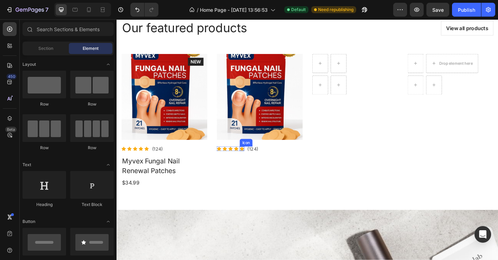
click at [251, 161] on div "Icon" at bounding box center [253, 160] width 5 height 5
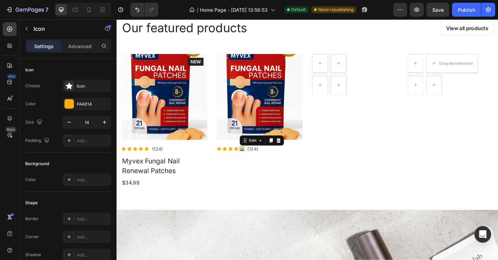
click at [292, 150] on icon at bounding box center [293, 151] width 4 height 5
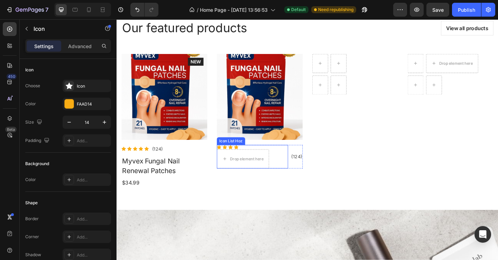
click at [240, 157] on icon at bounding box center [240, 158] width 5 height 4
click at [236, 158] on div "Icon 0" at bounding box center [234, 158] width 5 height 5
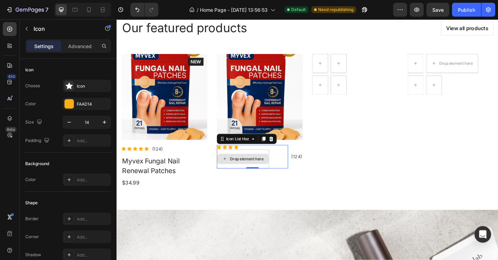
click at [275, 164] on div "Drop element here" at bounding box center [254, 171] width 57 height 21
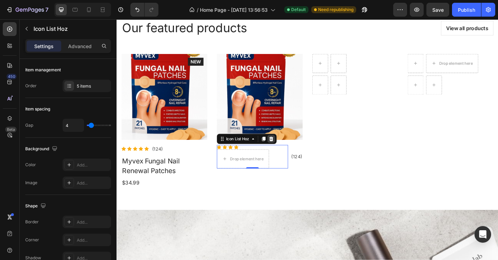
click at [287, 150] on icon at bounding box center [285, 150] width 6 height 6
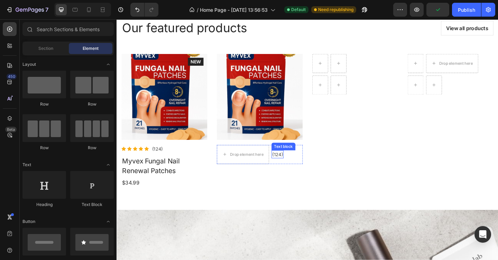
click at [293, 169] on div "(124) Text block" at bounding box center [291, 166] width 13 height 9
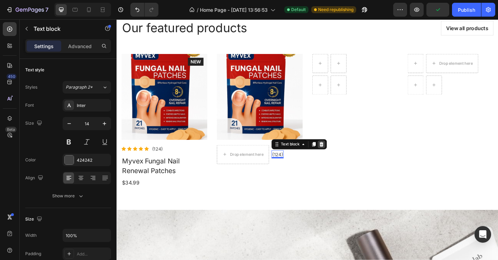
click at [341, 157] on icon at bounding box center [339, 155] width 4 height 5
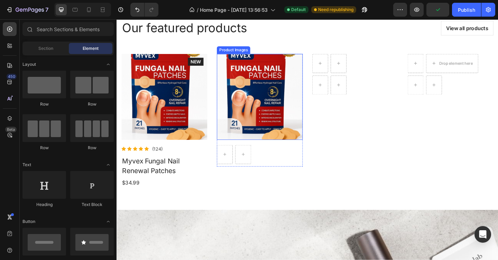
click at [283, 98] on img at bounding box center [272, 103] width 93 height 93
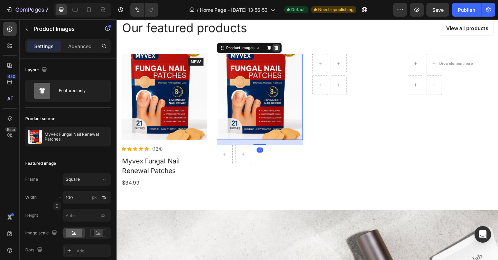
click at [291, 49] on icon at bounding box center [290, 50] width 4 height 5
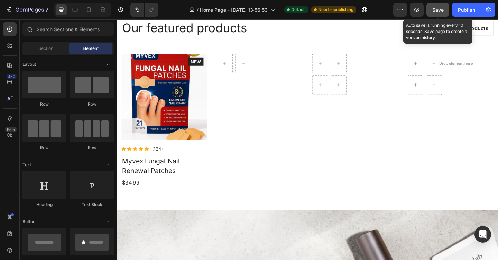
click at [437, 9] on span "Save" at bounding box center [438, 10] width 11 height 6
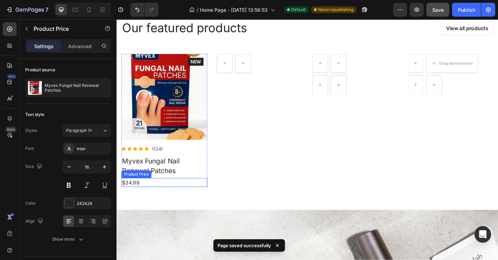
click at [136, 198] on div "$34.99" at bounding box center [168, 197] width 93 height 10
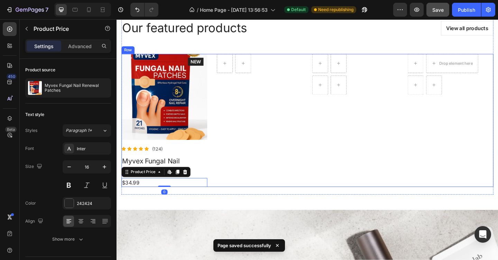
click at [258, 151] on div "Row Product" at bounding box center [272, 129] width 93 height 145
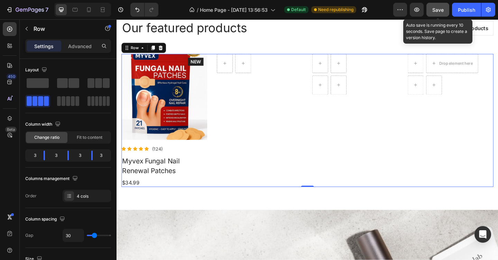
click at [442, 8] on span "Save" at bounding box center [438, 10] width 11 height 6
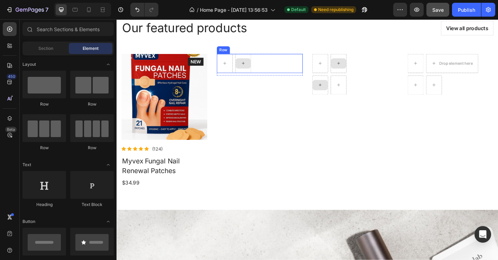
click at [251, 68] on div at bounding box center [254, 67] width 17 height 11
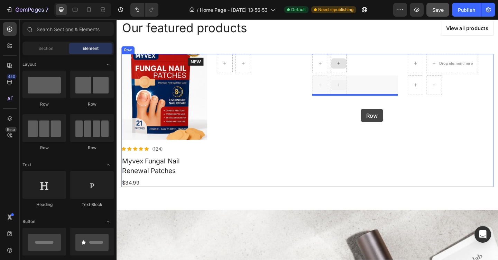
drag, startPoint x: 360, startPoint y: 91, endPoint x: 382, endPoint y: 117, distance: 34.1
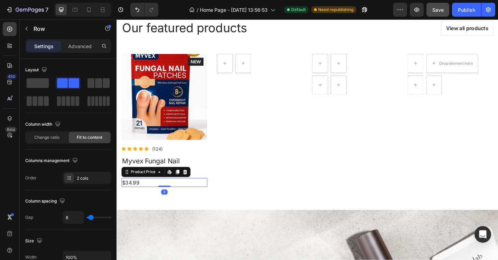
click at [131, 201] on div "$34.99" at bounding box center [168, 197] width 93 height 10
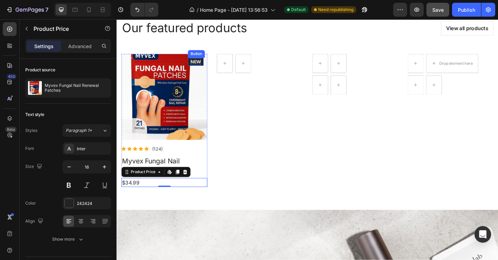
click at [205, 67] on div "NEW" at bounding box center [202, 65] width 11 height 7
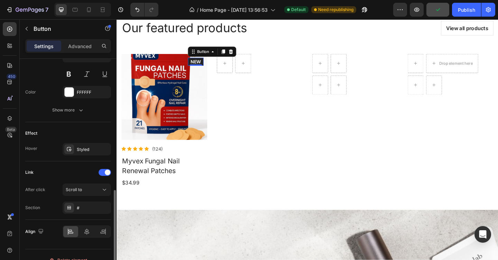
scroll to position [311, 0]
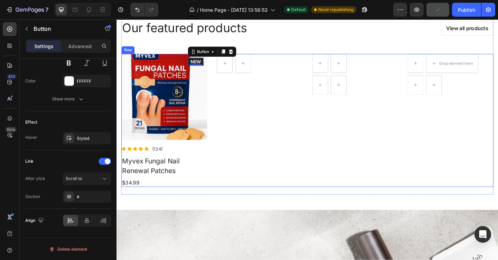
click at [321, 179] on div "Product Images Icon Icon Icon Icon Icon Icon List Hoz (124) Text block Row Myve…" at bounding box center [324, 129] width 405 height 145
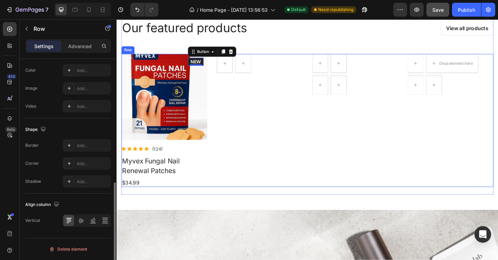
scroll to position [0, 0]
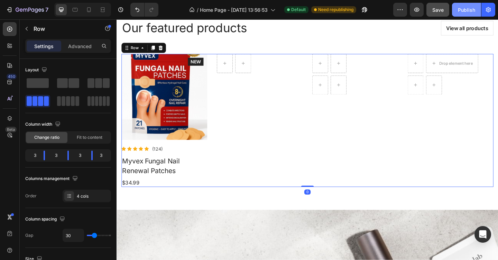
click at [474, 13] on div "Publish" at bounding box center [466, 9] width 17 height 7
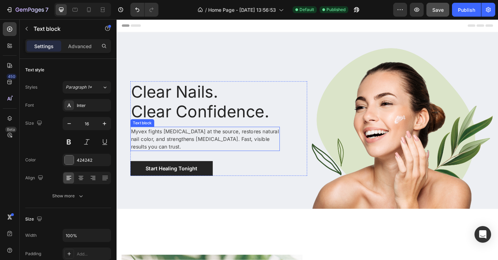
click at [238, 145] on p "Myvex fights [MEDICAL_DATA] at the source, restores natural nail color, and str…" at bounding box center [212, 149] width 161 height 25
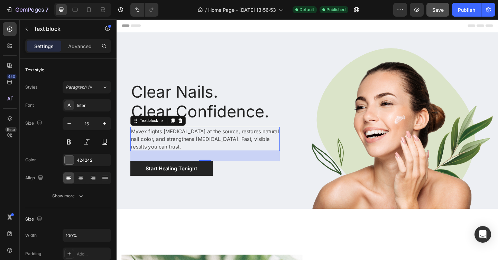
click at [220, 149] on p "Myvex fights [MEDICAL_DATA] at the source, restores natural nail color, and str…" at bounding box center [212, 149] width 161 height 25
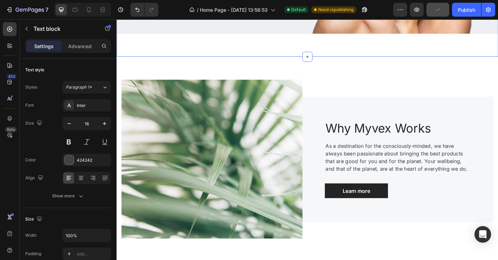
scroll to position [230, 0]
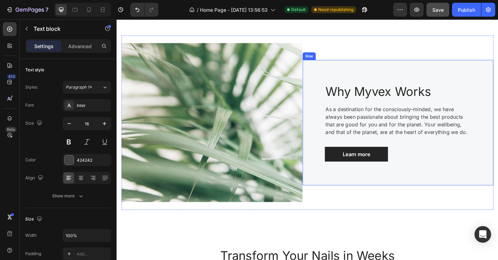
click at [394, 128] on p "As a destination for the consciously-minded, we have always been passionate abo…" at bounding box center [423, 129] width 158 height 33
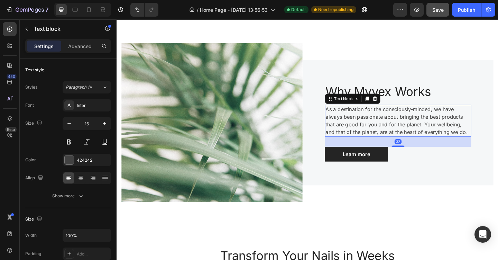
click at [394, 128] on p "As a destination for the consciously-minded, we have always been passionate abo…" at bounding box center [423, 129] width 158 height 33
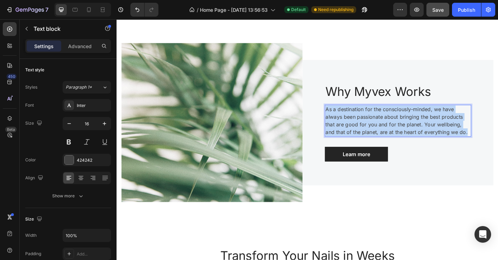
click at [394, 128] on p "As a destination for the consciously-minded, we have always been passionate abo…" at bounding box center [423, 129] width 158 height 33
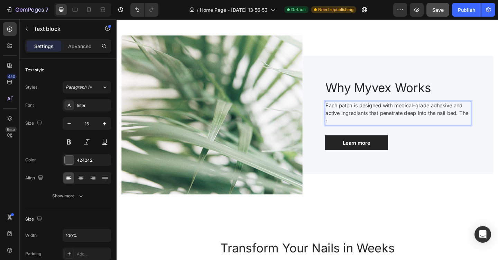
scroll to position [234, 0]
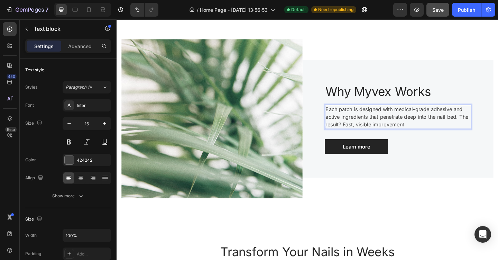
click at [431, 134] on p "Each patch is designed with medical-grade adhesive and active ingredients that …" at bounding box center [423, 125] width 158 height 25
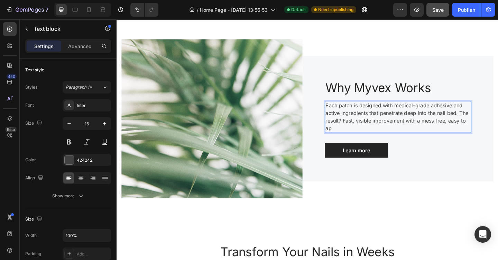
scroll to position [230, 0]
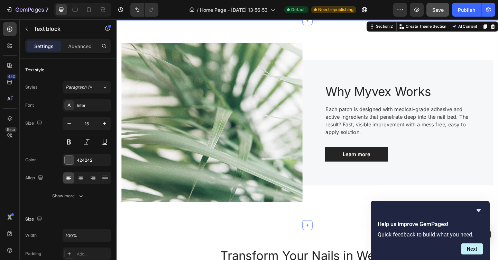
click at [353, 230] on div "Image Why Myvex Works Heading Each patch is designed with medical-grade adhesiv…" at bounding box center [324, 131] width 415 height 223
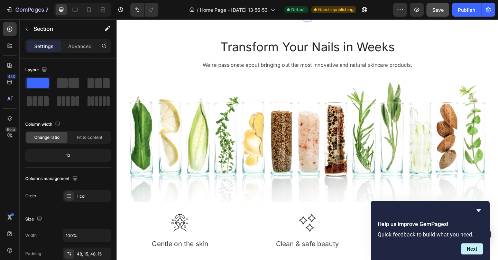
scroll to position [467, 0]
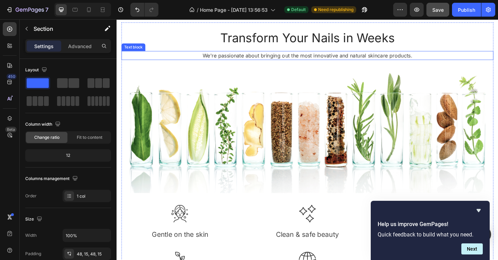
click at [310, 58] on p "We're passionate about bringing out the most innovative and natural skincare pr…" at bounding box center [323, 59] width 403 height 8
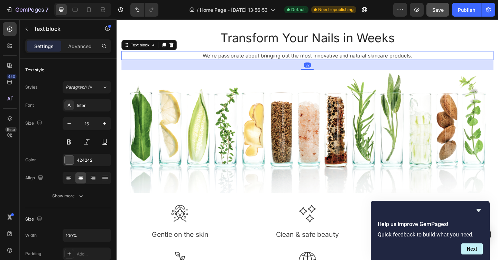
click at [310, 58] on p "We're passionate about bringing out the most innovative and natural skincare pr…" at bounding box center [323, 59] width 403 height 8
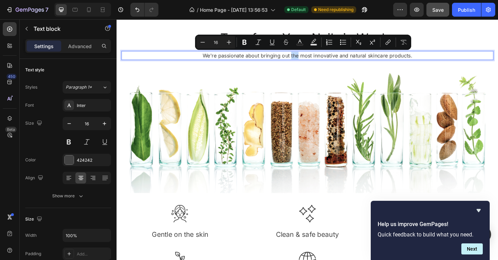
click at [310, 58] on p "We're passionate about bringing out the most innovative and natural skincare pr…" at bounding box center [323, 59] width 403 height 8
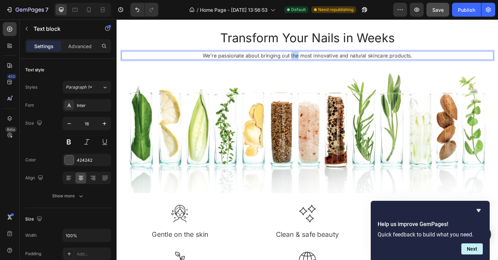
click at [310, 58] on p "We're passionate about bringing out the most innovative and natural skincare pr…" at bounding box center [323, 59] width 403 height 8
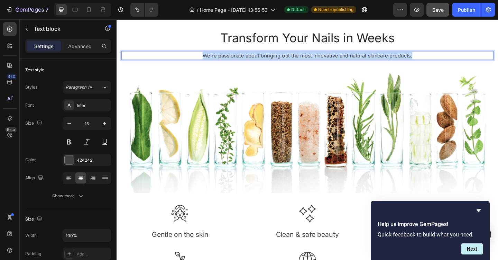
click at [310, 58] on p "We're passionate about bringing out the most innovative and natural skincare pr…" at bounding box center [323, 59] width 403 height 8
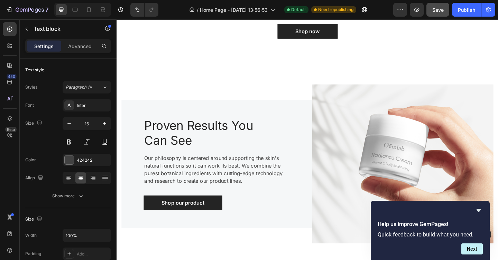
scroll to position [767, 0]
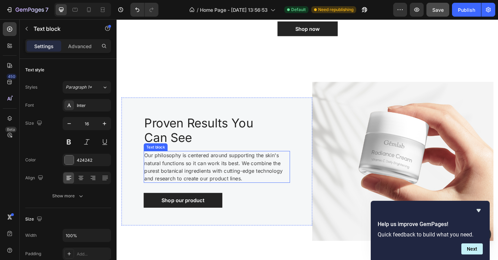
click at [202, 188] on p "Our philosophy is centered around supporting the skin's natural functions so it…" at bounding box center [226, 179] width 158 height 33
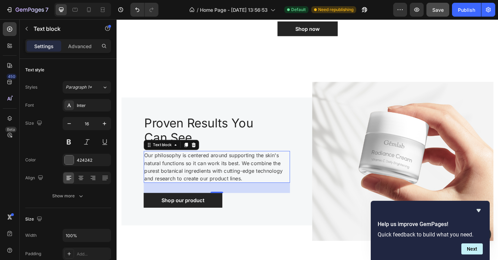
click at [198, 187] on p "Our philosophy is centered around supporting the skin's natural functions so it…" at bounding box center [226, 179] width 158 height 33
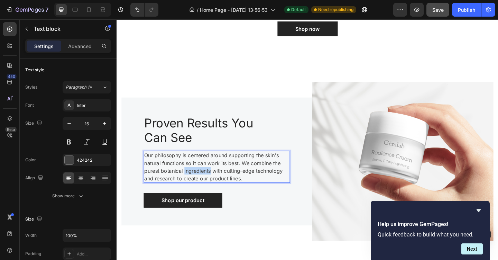
click at [198, 187] on p "Our philosophy is centered around supporting the skin's natural functions so it…" at bounding box center [226, 179] width 158 height 33
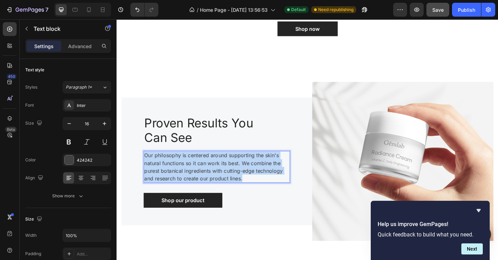
click at [198, 187] on p "Our philosophy is centered around supporting the skin's natural functions so it…" at bounding box center [226, 179] width 158 height 33
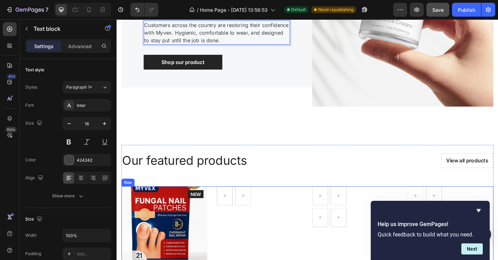
scroll to position [895, 0]
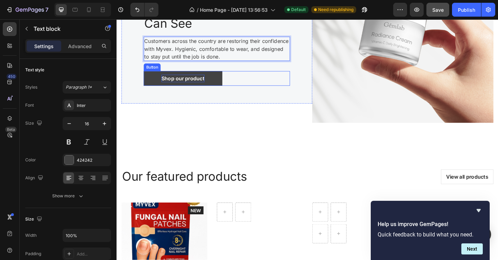
click at [201, 85] on div "Shop our product" at bounding box center [188, 84] width 47 height 8
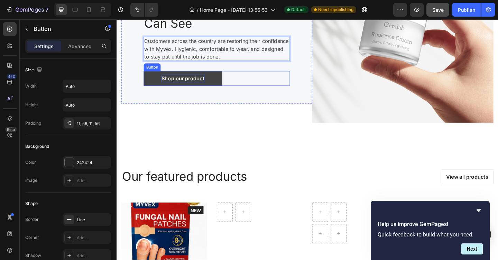
click at [201, 85] on div "Shop our product" at bounding box center [188, 84] width 47 height 8
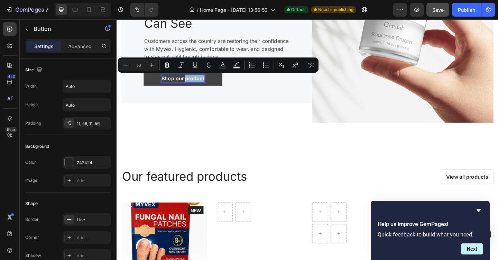
click at [201, 85] on p "Shop our product" at bounding box center [188, 84] width 47 height 8
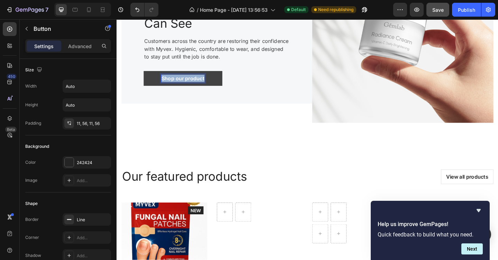
click at [201, 85] on p "Shop our product" at bounding box center [188, 84] width 47 height 8
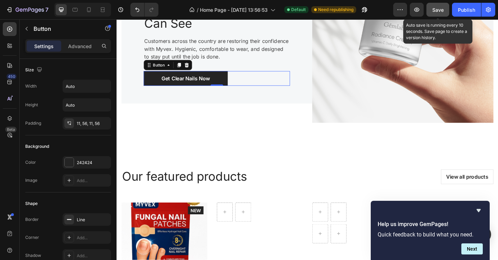
click at [439, 7] on span "Save" at bounding box center [438, 10] width 11 height 6
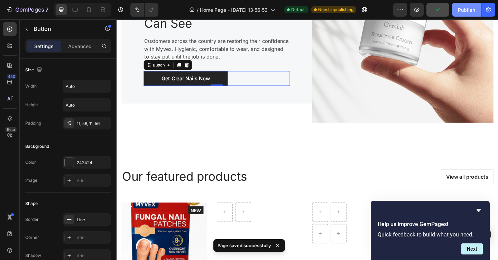
click at [475, 12] on button "Publish" at bounding box center [466, 10] width 29 height 14
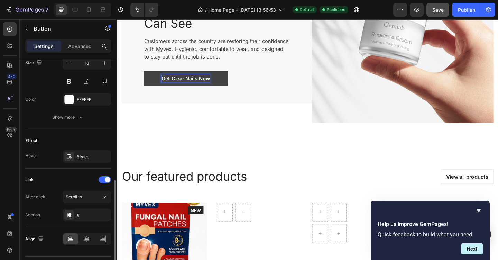
scroll to position [311, 0]
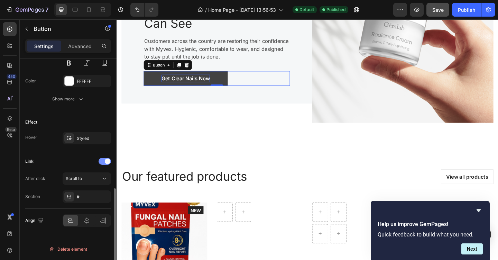
click at [107, 162] on span at bounding box center [108, 161] width 6 height 6
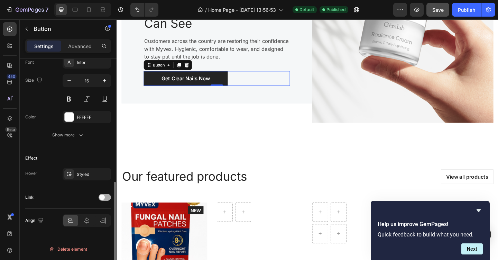
scroll to position [275, 0]
click at [103, 198] on span at bounding box center [102, 197] width 6 height 6
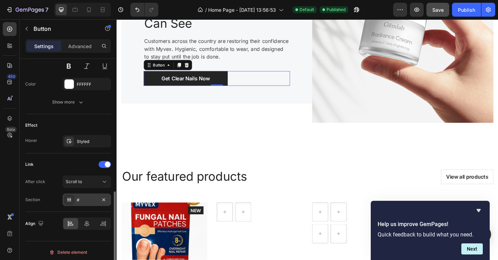
scroll to position [311, 0]
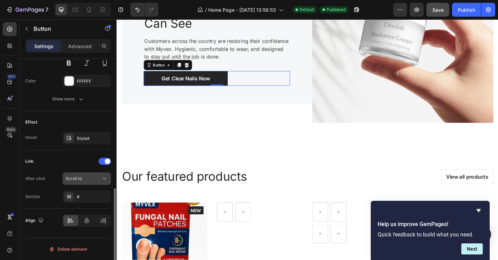
click at [94, 180] on div "Scroll to" at bounding box center [83, 178] width 35 height 6
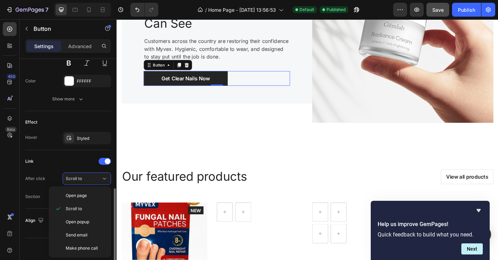
click at [33, 162] on div "Link" at bounding box center [29, 161] width 8 height 6
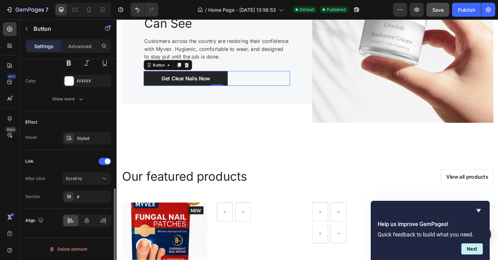
click at [32, 162] on div "Link" at bounding box center [29, 161] width 8 height 6
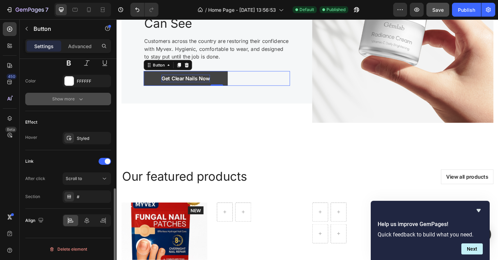
click at [79, 98] on icon "button" at bounding box center [81, 98] width 7 height 7
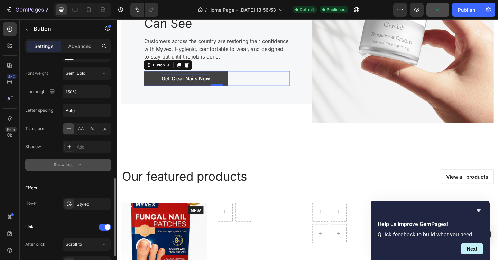
scroll to position [403, 0]
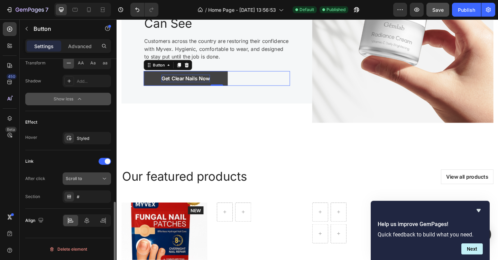
click at [85, 182] on button "Scroll to" at bounding box center [87, 178] width 48 height 12
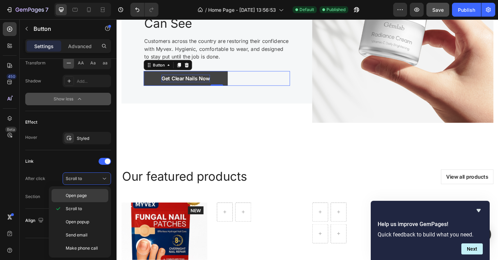
click at [75, 195] on span "Open page" at bounding box center [76, 195] width 21 height 6
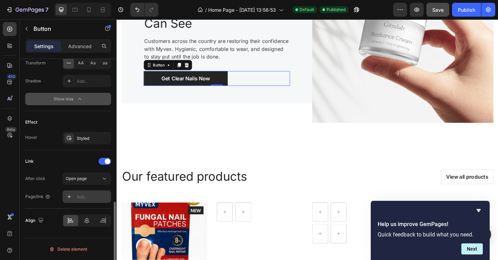
click at [85, 198] on div "Add..." at bounding box center [93, 197] width 33 height 6
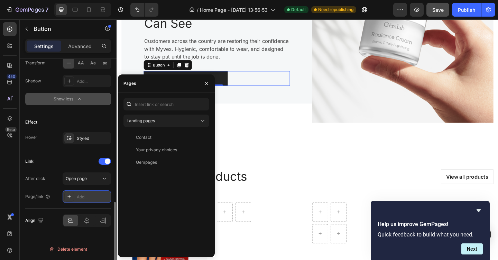
click at [83, 197] on div "Add..." at bounding box center [93, 197] width 33 height 6
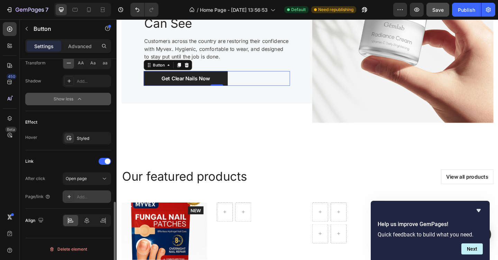
click at [93, 191] on div "Add..." at bounding box center [87, 196] width 48 height 12
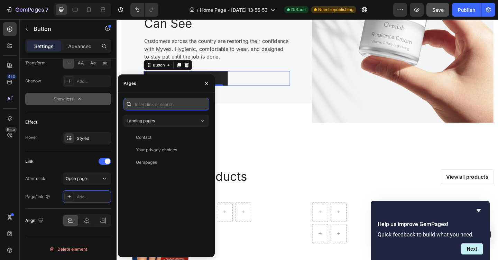
paste input "[URL][DOMAIN_NAME]"
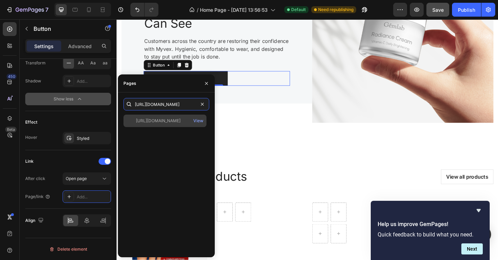
type input "[URL][DOMAIN_NAME]"
click at [165, 124] on div "[URL][DOMAIN_NAME]" at bounding box center [158, 121] width 45 height 6
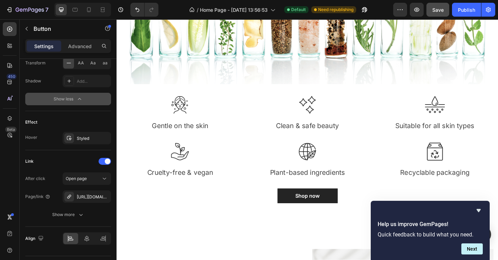
scroll to position [585, 0]
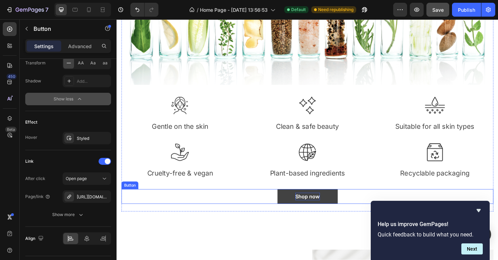
click at [328, 211] on div "Shop now" at bounding box center [324, 212] width 27 height 8
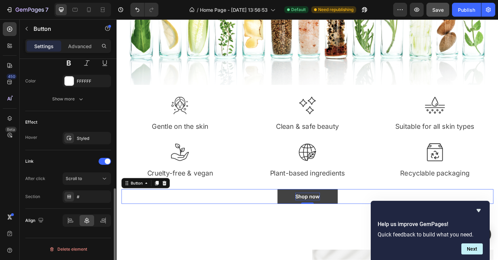
scroll to position [311, 0]
click at [94, 178] on div "Scroll to" at bounding box center [83, 178] width 35 height 6
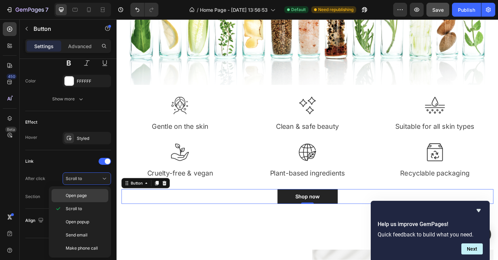
click at [84, 197] on span "Open page" at bounding box center [76, 195] width 21 height 6
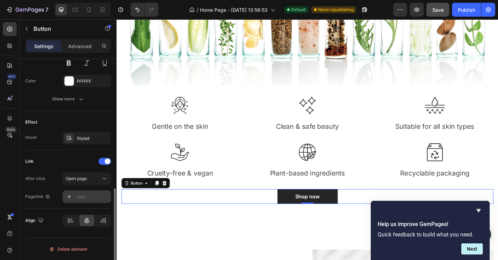
click at [85, 196] on div "Add..." at bounding box center [93, 197] width 33 height 6
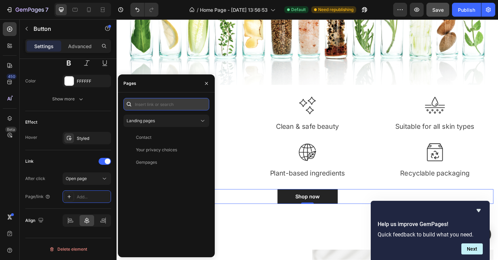
click at [155, 103] on input "text" at bounding box center [167, 104] width 86 height 12
paste input "[URL][DOMAIN_NAME]"
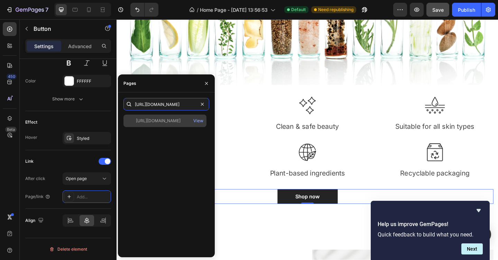
type input "[URL][DOMAIN_NAME]"
click at [160, 123] on div "[URL][DOMAIN_NAME]" at bounding box center [158, 121] width 45 height 6
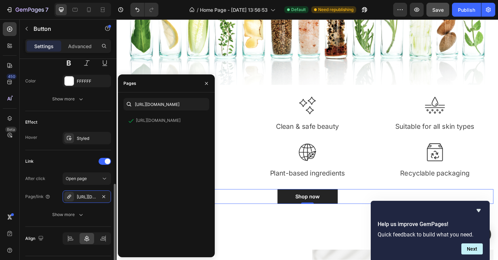
click at [97, 112] on div "Effect Hover Styled" at bounding box center [68, 130] width 86 height 39
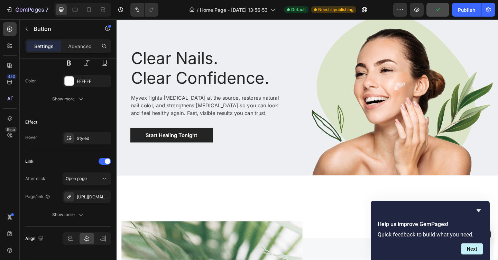
scroll to position [29, 0]
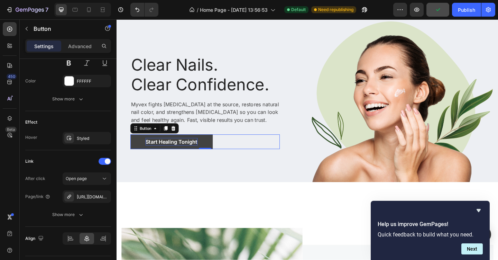
click at [193, 150] on p "Start Healing Tonight" at bounding box center [176, 152] width 56 height 8
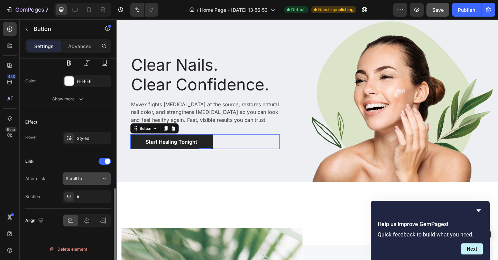
click at [92, 178] on div "Scroll to" at bounding box center [83, 178] width 35 height 6
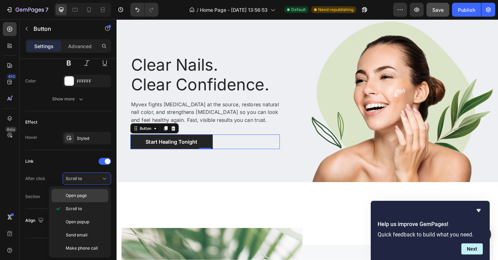
click at [79, 193] on span "Open page" at bounding box center [76, 195] width 21 height 6
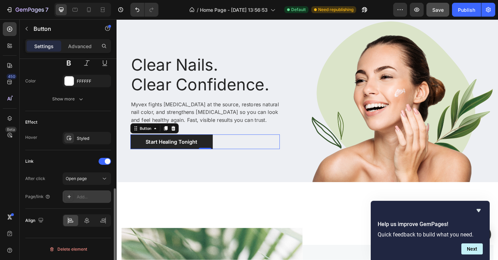
click at [90, 197] on div "Add..." at bounding box center [93, 197] width 33 height 6
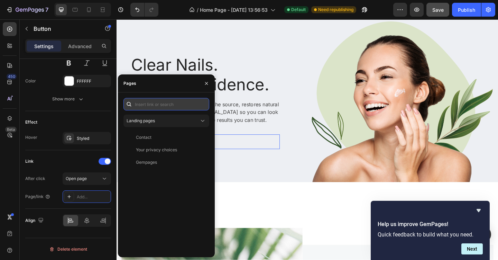
click at [159, 102] on input "text" at bounding box center [167, 104] width 86 height 12
paste input "[URL][DOMAIN_NAME]"
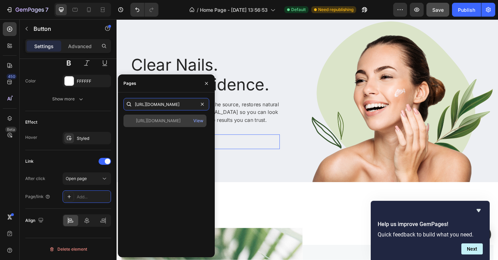
type input "[URL][DOMAIN_NAME]"
click at [169, 119] on div "[URL][DOMAIN_NAME]" at bounding box center [158, 121] width 45 height 6
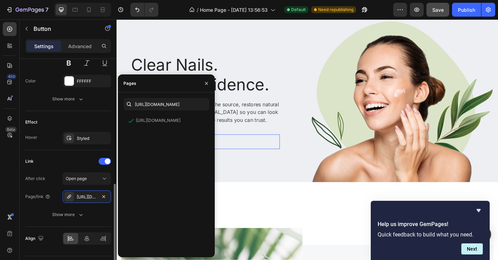
click at [81, 158] on div "Link" at bounding box center [68, 161] width 86 height 11
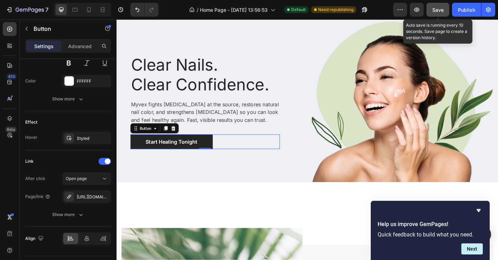
click at [438, 9] on span "Save" at bounding box center [438, 10] width 11 height 6
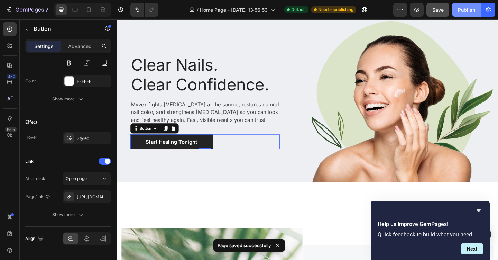
click at [458, 13] on div "Publish" at bounding box center [466, 9] width 17 height 7
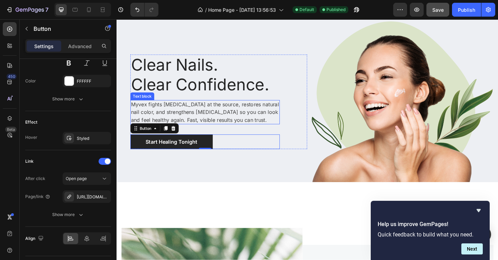
click at [212, 130] on p "Myvex fights [MEDICAL_DATA] at the source, restores natural nail color, and str…" at bounding box center [212, 120] width 161 height 25
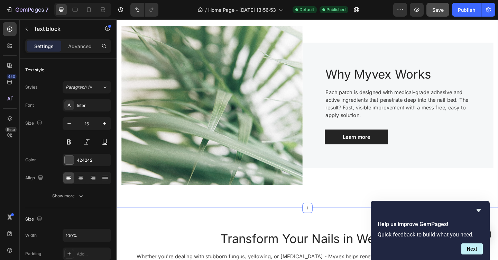
scroll to position [252, 0]
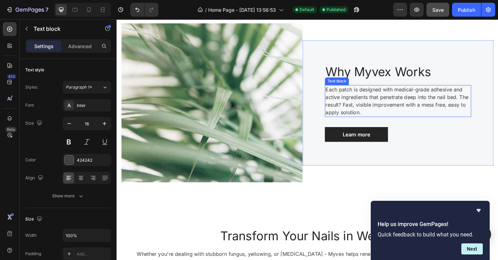
click at [383, 121] on p "Each patch is designed with medical-grade adhesive and active ingredients that …" at bounding box center [423, 108] width 158 height 33
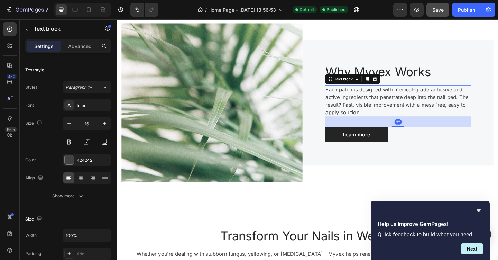
click at [354, 122] on p "Each patch is designed with medical-grade adhesive and active ingredients that …" at bounding box center [423, 108] width 158 height 33
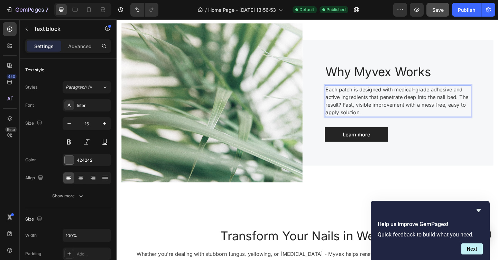
click at [344, 121] on p "Each patch is designed with medical-grade adhesive and active ingredients that …" at bounding box center [423, 108] width 158 height 33
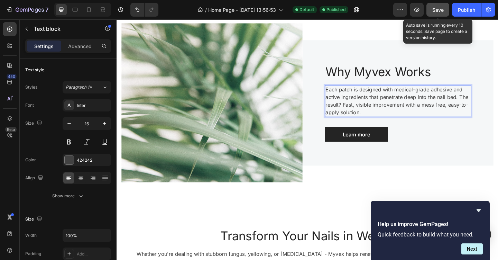
click at [440, 8] on span "Save" at bounding box center [438, 10] width 11 height 6
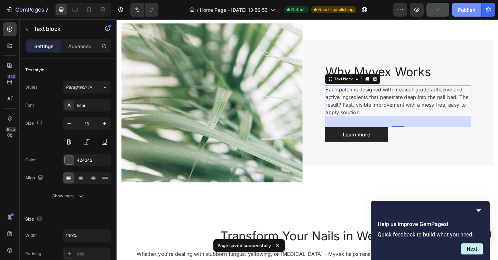
click at [467, 10] on div "Publish" at bounding box center [466, 9] width 17 height 7
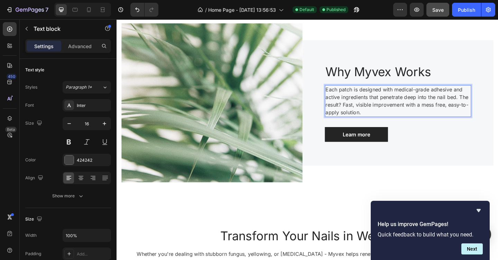
click at [463, 113] on p "Each patch is designed with medical-grade adhesive and active ingredients that …" at bounding box center [423, 108] width 158 height 33
click at [492, 112] on p "Each patch is designed with medical-grade adhesive and active ingredients that …" at bounding box center [423, 108] width 158 height 33
click at [345, 121] on p "Each patch is designed with medical-grade adhesive and active ingredients that …" at bounding box center [423, 108] width 158 height 33
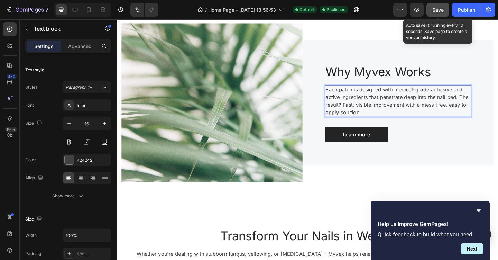
click at [437, 11] on span "Save" at bounding box center [438, 10] width 11 height 6
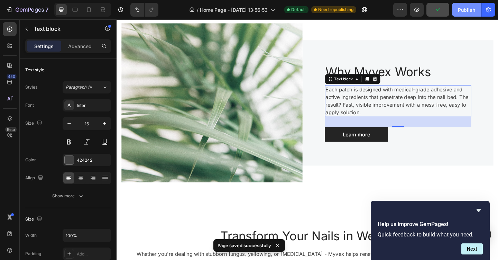
click at [468, 7] on div "Publish" at bounding box center [466, 9] width 17 height 7
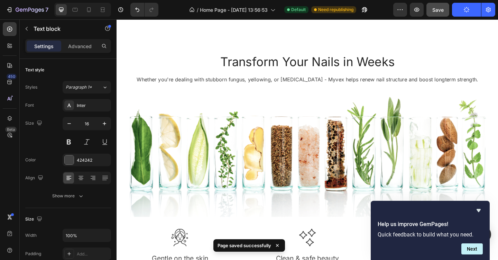
scroll to position [443, 0]
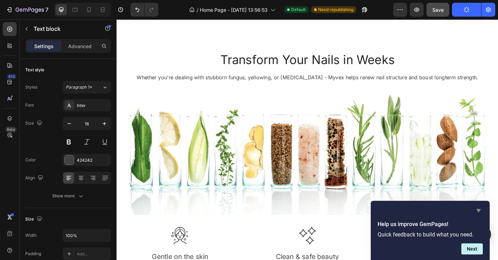
click at [476, 210] on icon "Hide survey" at bounding box center [479, 210] width 8 height 8
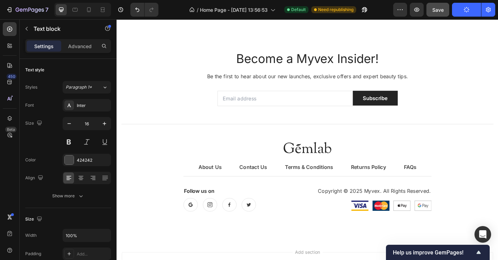
scroll to position [2111, 0]
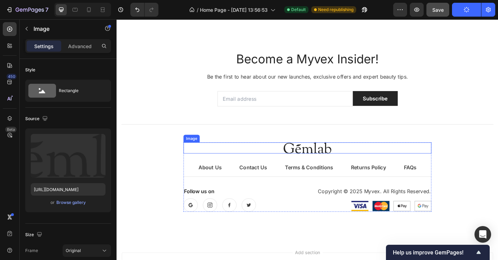
click at [318, 156] on img at bounding box center [324, 159] width 52 height 12
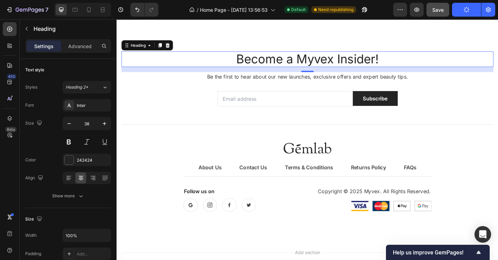
click at [480, 70] on h2 "Become a Myvex Insider!" at bounding box center [324, 62] width 405 height 17
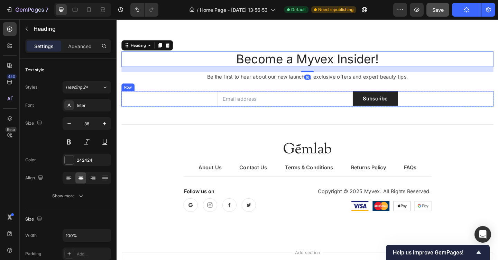
click at [475, 102] on div "Email Field Subscribe Submit Button Row" at bounding box center [324, 106] width 405 height 17
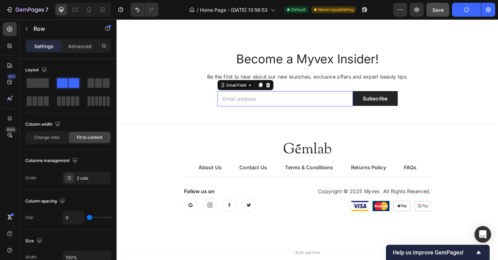
click at [273, 106] on input "email" at bounding box center [299, 106] width 147 height 17
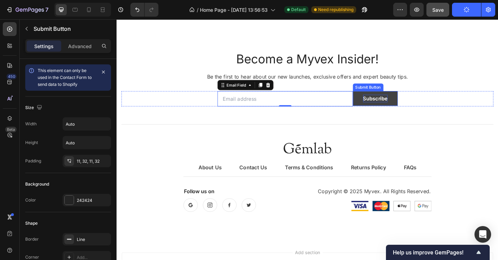
click at [394, 103] on div "Subscribe" at bounding box center [398, 105] width 27 height 8
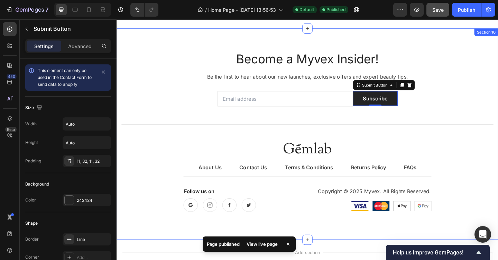
click at [456, 33] on div "Become a Myvex Insider! Heading Be the first to hear about our new launches, ex…" at bounding box center [324, 144] width 415 height 230
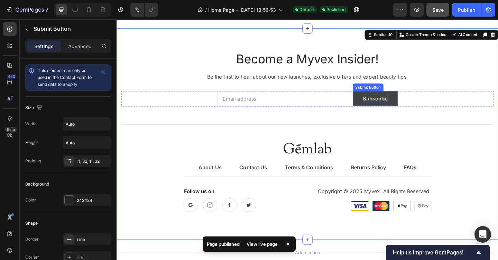
click at [394, 107] on div "Subscribe" at bounding box center [398, 105] width 27 height 8
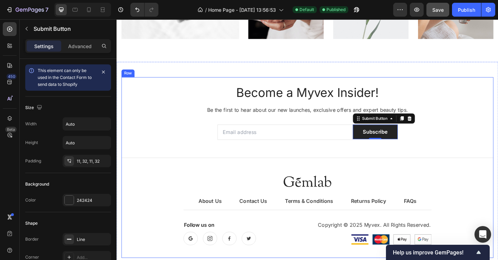
scroll to position [2074, 0]
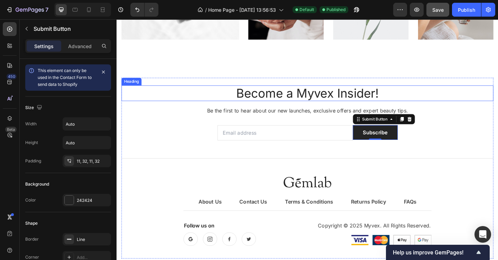
click at [299, 99] on h2 "Become a Myvex Insider!" at bounding box center [324, 99] width 405 height 17
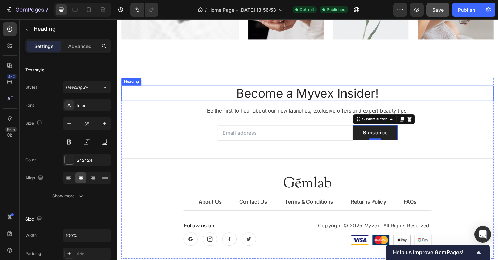
click at [299, 99] on h2 "Become a Myvex Insider!" at bounding box center [324, 99] width 405 height 17
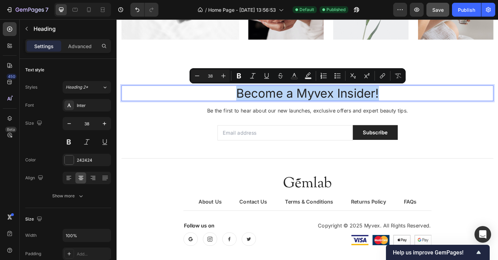
click at [299, 99] on p "Become a Myvex Insider!" at bounding box center [323, 100] width 403 height 16
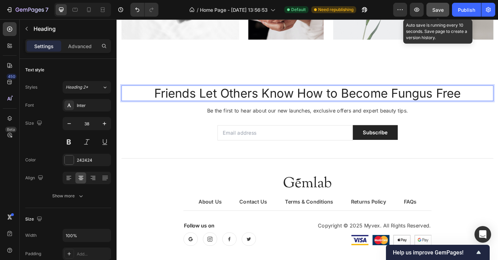
click at [439, 9] on span "Save" at bounding box center [438, 10] width 11 height 6
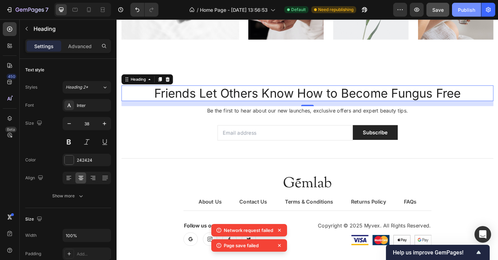
click at [474, 12] on div "Publish" at bounding box center [466, 9] width 17 height 7
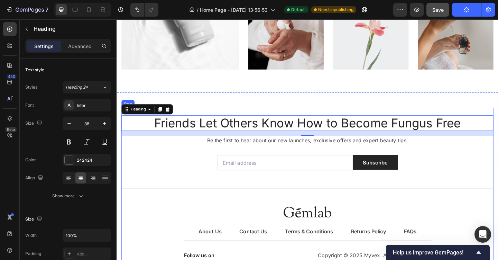
scroll to position [2034, 0]
